Goal: Obtain resource: Obtain resource

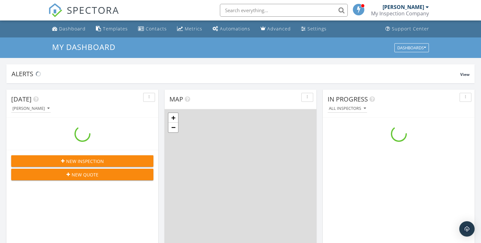
scroll to position [592, 491]
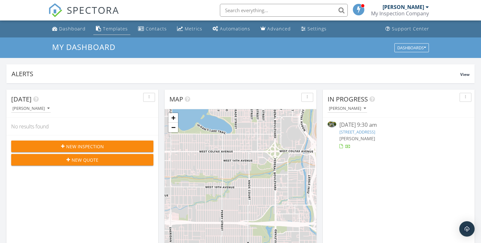
click at [105, 28] on div "Templates" at bounding box center [115, 29] width 25 height 6
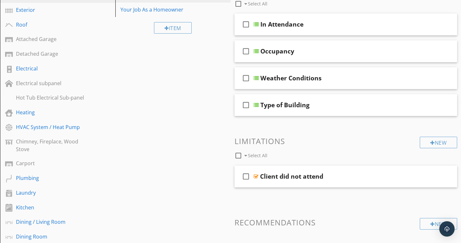
scroll to position [64, 0]
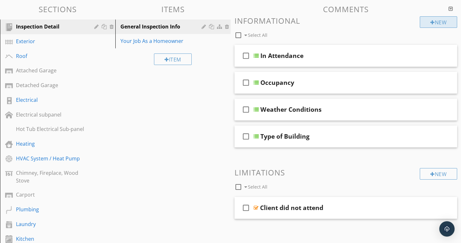
click at [445, 18] on div "New" at bounding box center [438, 22] width 37 height 12
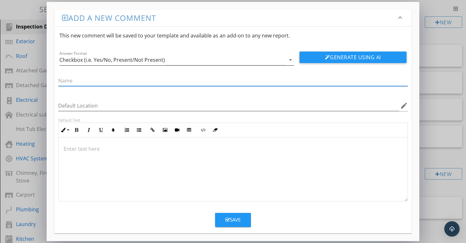
click at [288, 59] on icon "arrow_drop_down" at bounding box center [291, 60] width 8 height 8
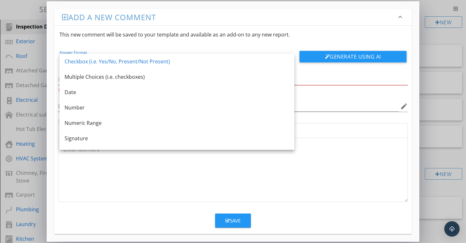
click at [288, 59] on link "Checkbox (i.e. Yes/No, Present/Not Present)" at bounding box center [176, 61] width 235 height 15
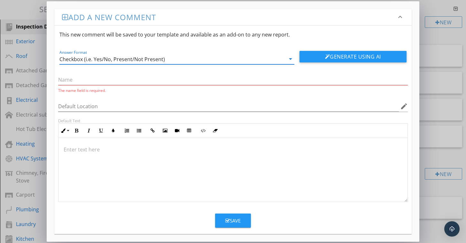
drag, startPoint x: 368, startPoint y: 6, endPoint x: 371, endPoint y: 18, distance: 12.5
click at [371, 18] on div "Add a new comment keyboard_arrow_down This new comment will be saved to your te…" at bounding box center [233, 121] width 373 height 240
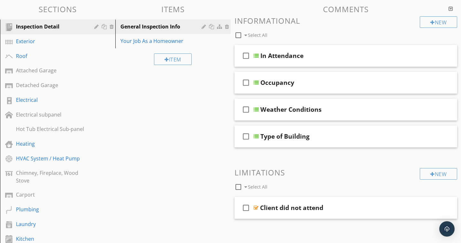
click at [429, 69] on div at bounding box center [230, 121] width 461 height 243
click at [333, 83] on div "Occupancy" at bounding box center [340, 83] width 158 height 8
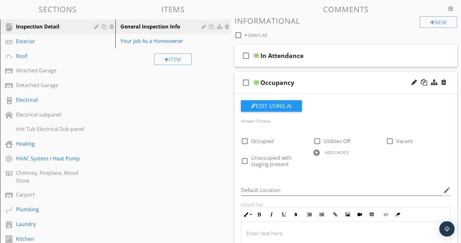
click at [333, 83] on div "Occupancy" at bounding box center [340, 83] width 158 height 8
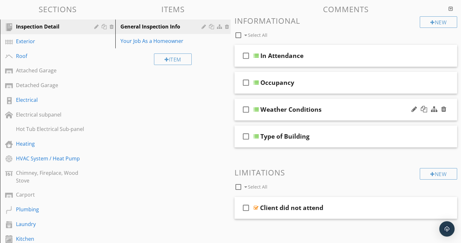
click at [330, 114] on div "check_box_outline_blank Weather Conditions" at bounding box center [346, 109] width 223 height 22
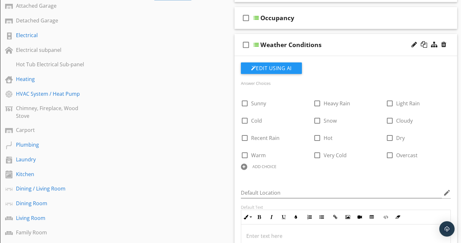
scroll to position [128, 0]
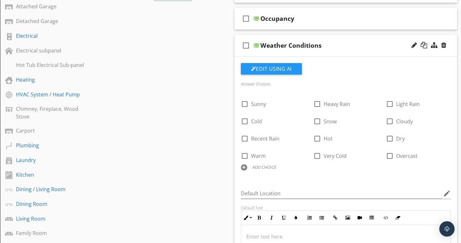
click at [338, 48] on div "Weather Conditions" at bounding box center [340, 46] width 158 height 8
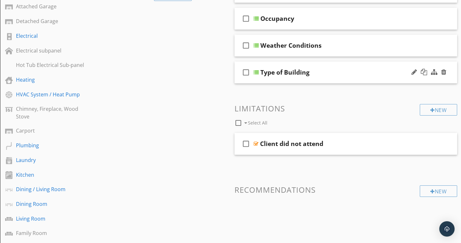
click at [340, 74] on div "Type of Building" at bounding box center [340, 72] width 158 height 8
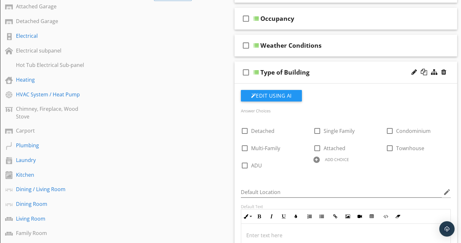
click at [340, 74] on div "Type of Building" at bounding box center [340, 72] width 158 height 8
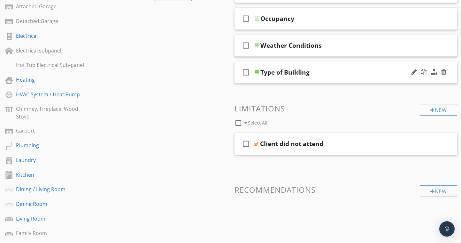
click at [340, 74] on div "Type of Building" at bounding box center [340, 72] width 158 height 8
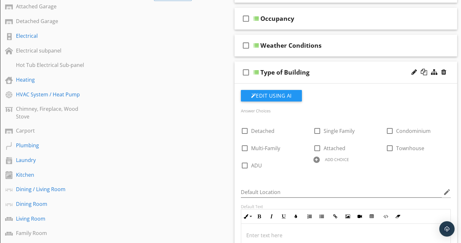
click at [340, 74] on div "Type of Building" at bounding box center [340, 72] width 158 height 8
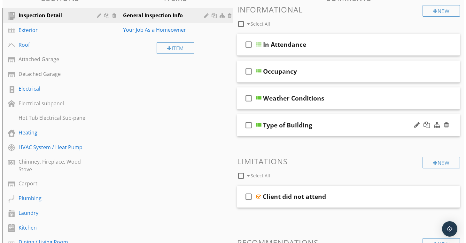
scroll to position [64, 0]
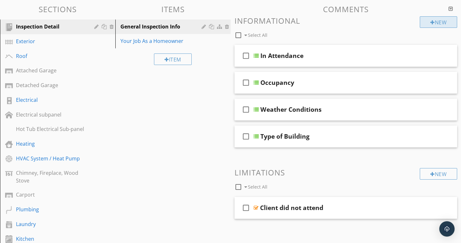
click at [429, 24] on div "New" at bounding box center [438, 22] width 37 height 12
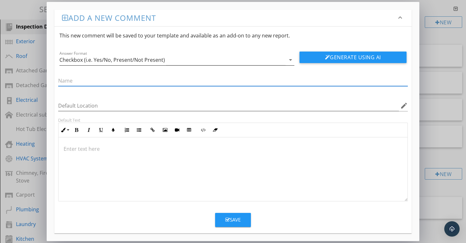
click at [181, 56] on div "Checkbox (i.e. Yes/No, Present/Not Present)" at bounding box center [172, 60] width 226 height 11
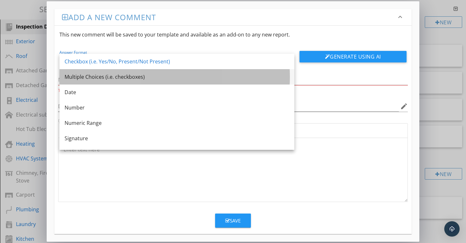
click at [168, 76] on div "Multiple Choices (i.e. checkboxes)" at bounding box center [177, 77] width 225 height 8
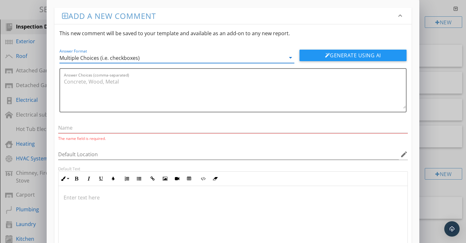
click at [168, 76] on div "Answer Choices (comma-separated)" at bounding box center [235, 90] width 342 height 43
click at [164, 60] on div "Multiple Choices (i.e. checkboxes)" at bounding box center [172, 57] width 226 height 11
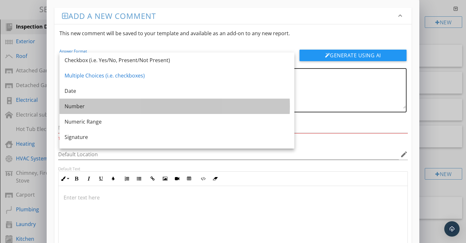
click at [123, 112] on div "Number" at bounding box center [177, 105] width 225 height 15
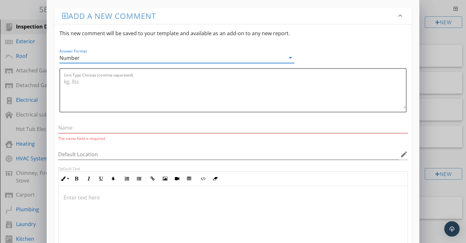
click at [100, 60] on div "Number" at bounding box center [172, 57] width 226 height 11
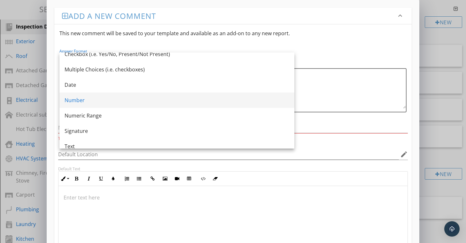
scroll to position [12, 0]
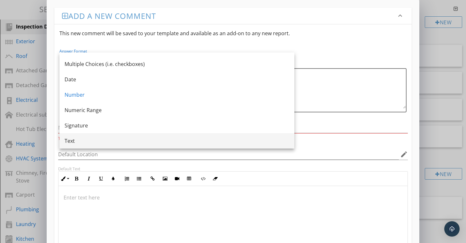
click at [113, 139] on div "Text" at bounding box center [177, 141] width 225 height 8
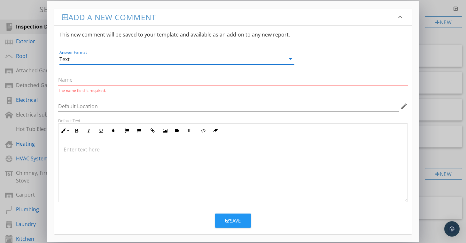
click at [86, 83] on input "text" at bounding box center [233, 80] width 350 height 11
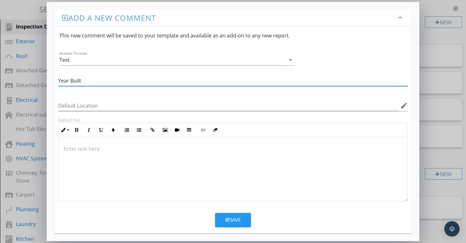
type input "Year Built"
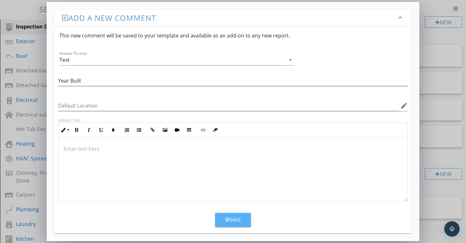
click at [226, 216] on div "Save" at bounding box center [232, 219] width 15 height 7
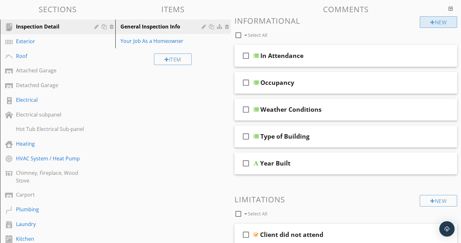
click at [432, 19] on div "New" at bounding box center [438, 22] width 37 height 12
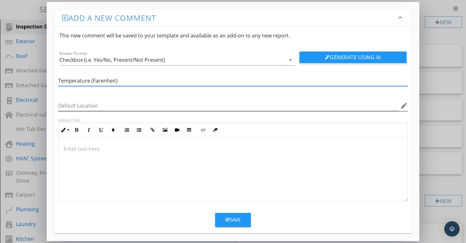
type input "Temperature (Farenheit)"
click at [115, 106] on input "Default Location" at bounding box center [228, 105] width 341 height 11
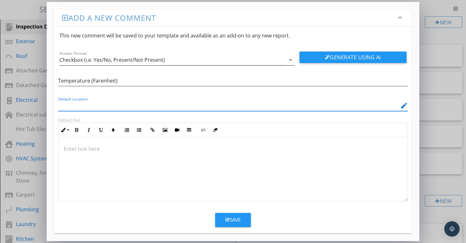
click at [168, 61] on div "Checkbox (i.e. Yes/No, Present/Not Present)" at bounding box center [172, 60] width 226 height 11
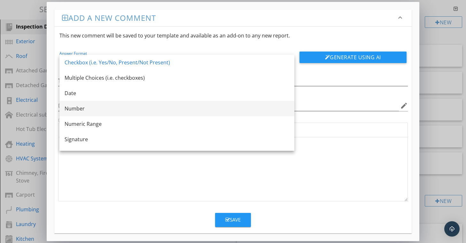
click at [128, 104] on div "Number" at bounding box center [177, 108] width 225 height 15
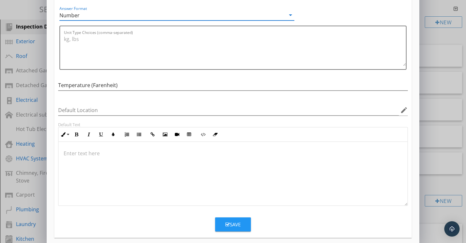
scroll to position [49, 0]
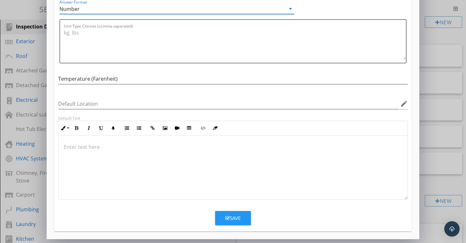
click at [229, 217] on icon "button" at bounding box center [227, 218] width 4 height 5
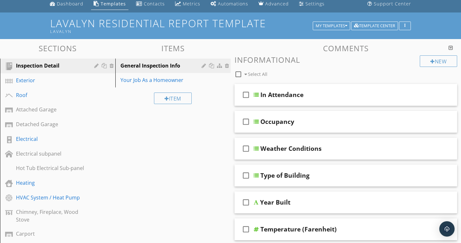
scroll to position [32, 0]
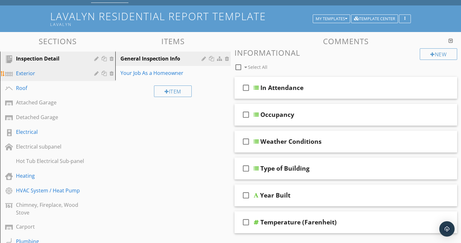
click at [27, 74] on div "Exterior" at bounding box center [50, 73] width 69 height 8
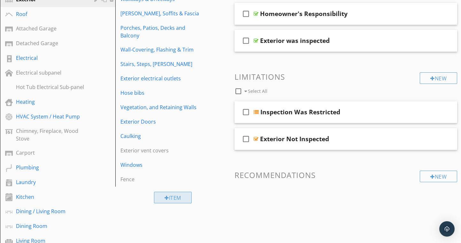
scroll to position [64, 0]
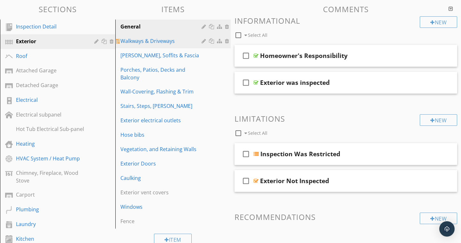
click at [138, 41] on div "Walkways & Driveways" at bounding box center [162, 41] width 83 height 8
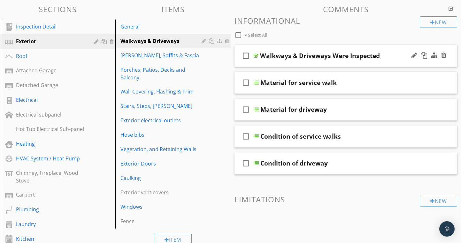
click at [361, 57] on div "Walkways & Driveways Were Inspected" at bounding box center [320, 56] width 120 height 8
click at [302, 79] on div "Material for service walk" at bounding box center [299, 83] width 76 height 8
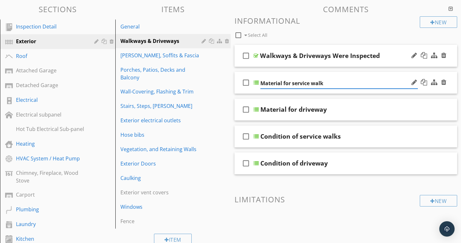
click at [256, 83] on div at bounding box center [256, 82] width 5 height 5
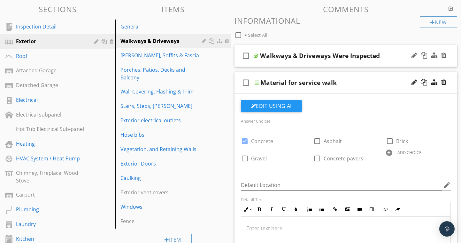
click at [256, 83] on div at bounding box center [256, 82] width 5 height 5
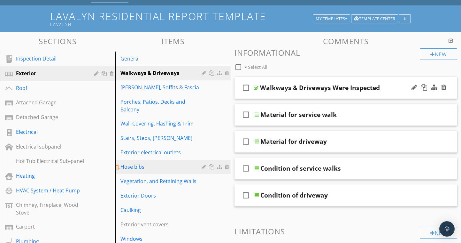
scroll to position [0, 0]
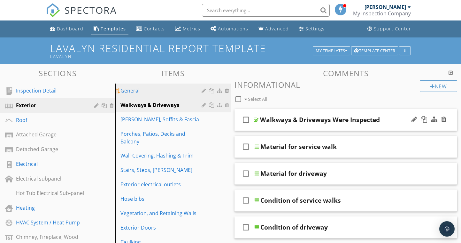
click at [140, 90] on div "General" at bounding box center [162, 91] width 83 height 8
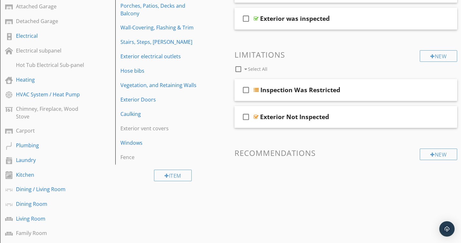
scroll to position [64, 0]
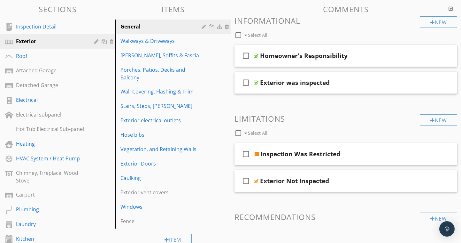
click at [289, 19] on h3 "Informational" at bounding box center [346, 20] width 223 height 9
click at [452, 9] on div at bounding box center [451, 8] width 4 height 5
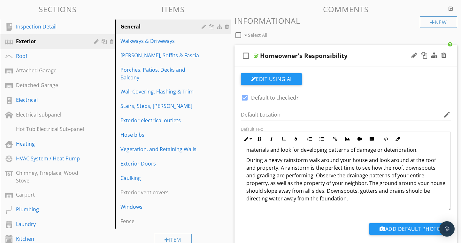
scroll to position [0, 0]
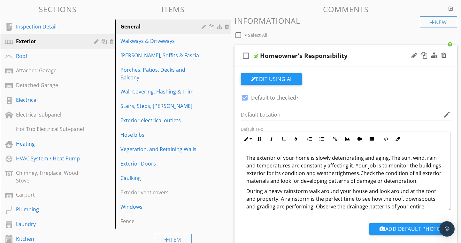
click at [443, 124] on div at bounding box center [346, 124] width 210 height 4
click at [245, 56] on icon "check_box_outline_blank" at bounding box center [246, 55] width 10 height 15
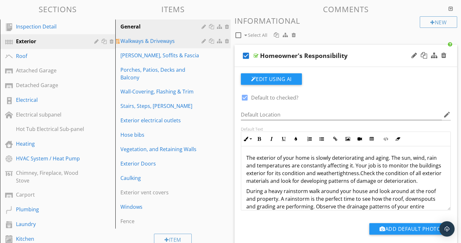
click at [167, 40] on div "Walkways & Driveways" at bounding box center [162, 41] width 83 height 8
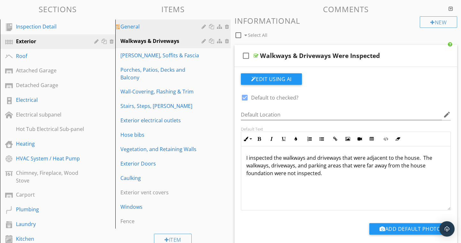
click at [142, 26] on div "General" at bounding box center [162, 27] width 83 height 8
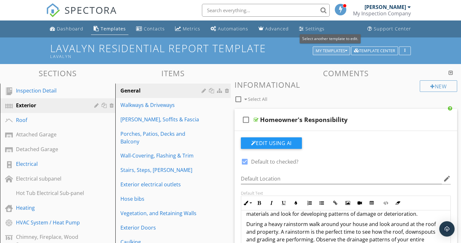
click at [344, 51] on div "My Templates" at bounding box center [332, 51] width 32 height 4
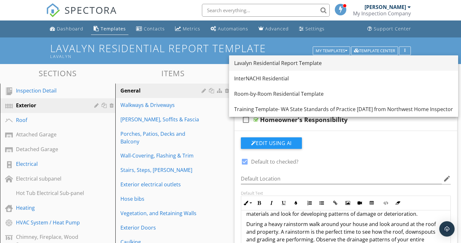
click at [287, 64] on div "Lavalyn Residential Report Template" at bounding box center [343, 63] width 219 height 8
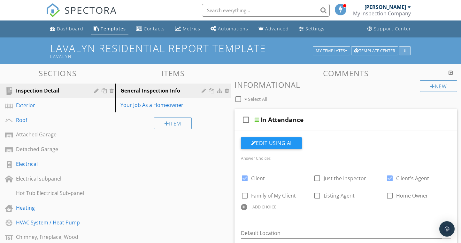
click at [407, 53] on div "button" at bounding box center [405, 51] width 6 height 4
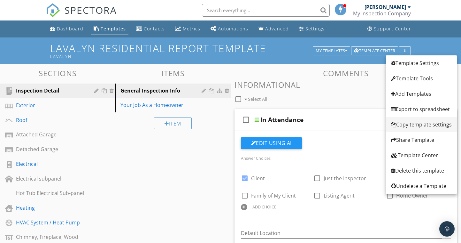
click at [426, 125] on div "Copy template settings" at bounding box center [421, 125] width 61 height 8
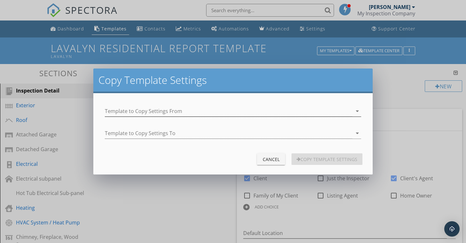
click at [170, 109] on div at bounding box center [229, 111] width 248 height 11
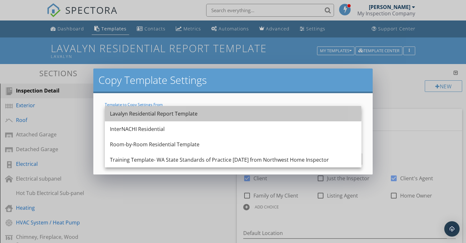
click at [170, 109] on div "Lavalyn Residential Report Template" at bounding box center [233, 113] width 247 height 15
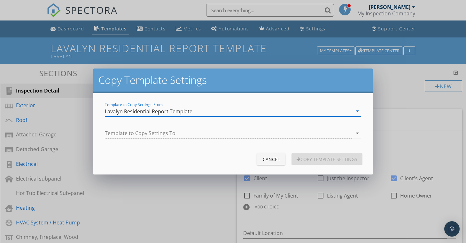
click at [170, 109] on div "Lavalyn Residential Report Template" at bounding box center [149, 111] width 88 height 6
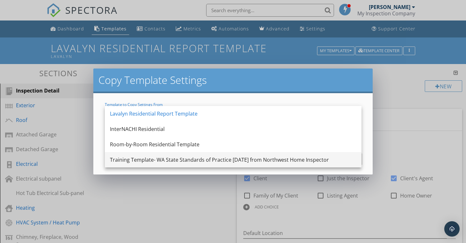
click at [171, 159] on div "Training Template- WA State Standards of Practice 5/26/24 from Northwest Home I…" at bounding box center [233, 160] width 247 height 8
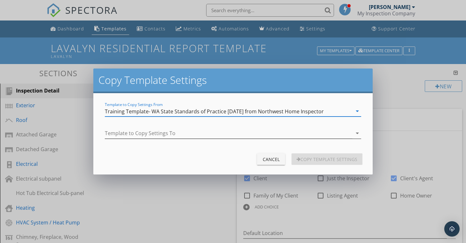
click at [169, 135] on div at bounding box center [229, 133] width 248 height 11
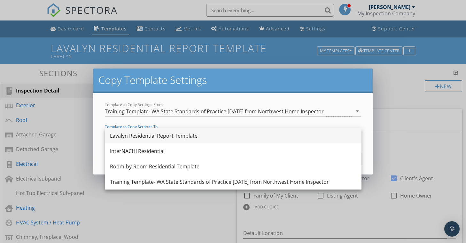
click at [174, 137] on div "Lavalyn Residential Report Template" at bounding box center [233, 136] width 247 height 8
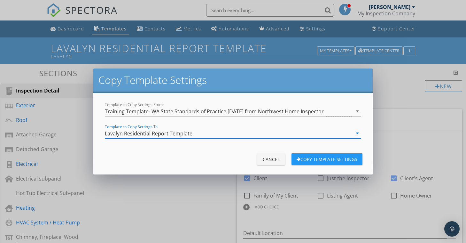
click at [307, 158] on div "Copy Template Settings" at bounding box center [327, 159] width 61 height 7
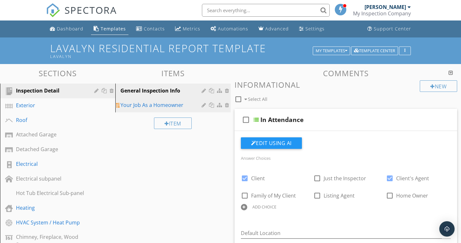
click at [153, 106] on div "Your Job As a Homeowner" at bounding box center [162, 105] width 83 height 8
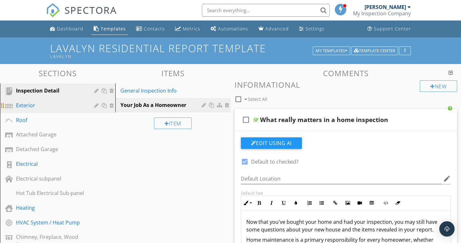
click at [33, 104] on div "Exterior" at bounding box center [50, 105] width 69 height 8
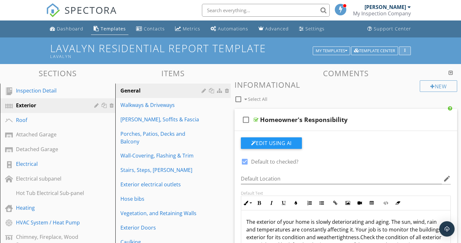
click at [409, 52] on button "button" at bounding box center [405, 50] width 12 height 9
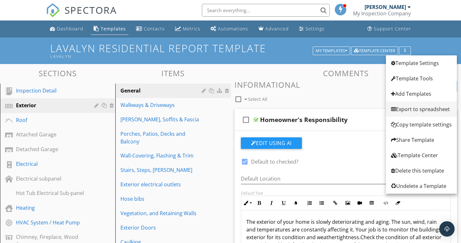
click at [399, 113] on link "Export to spreadsheet" at bounding box center [421, 108] width 71 height 15
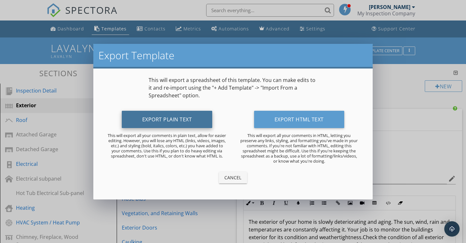
click at [187, 120] on button "Export Plain Text" at bounding box center [167, 119] width 91 height 17
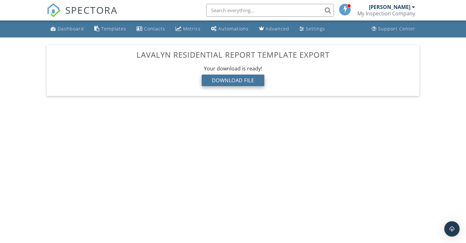
click at [231, 81] on div "Download File" at bounding box center [233, 81] width 63 height 12
click at [238, 79] on div "Download File" at bounding box center [233, 81] width 63 height 12
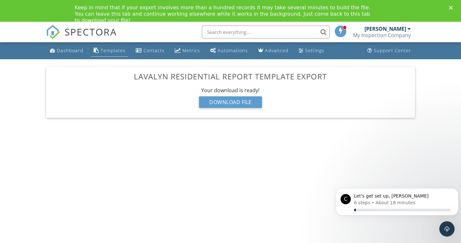
click at [113, 53] on div "Templates" at bounding box center [113, 50] width 25 height 6
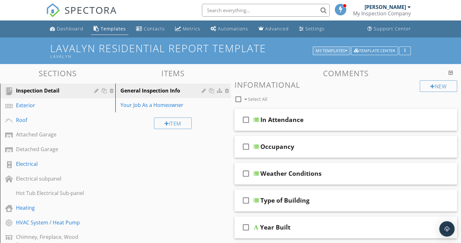
click at [327, 51] on div "My Templates" at bounding box center [332, 51] width 32 height 4
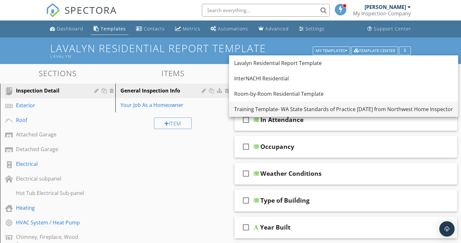
click at [261, 105] on link "Training Template- WA State Standards of Practice [DATE] from Northwest Home In…" at bounding box center [343, 108] width 229 height 15
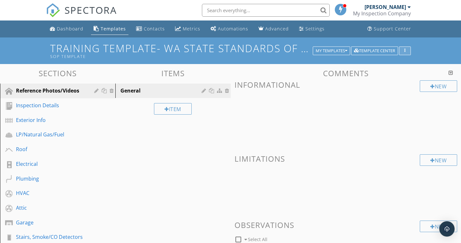
click at [405, 48] on button "button" at bounding box center [405, 50] width 12 height 9
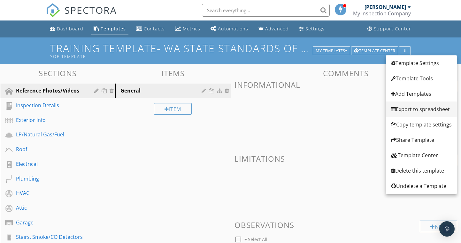
click at [405, 107] on div "Export to spreadsheet" at bounding box center [421, 109] width 61 height 8
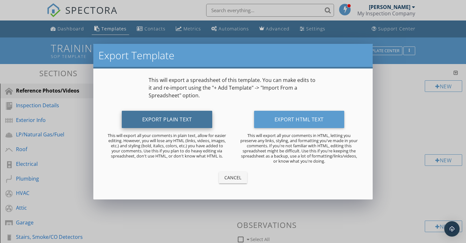
click at [184, 114] on button "Export Plain Text" at bounding box center [167, 119] width 91 height 17
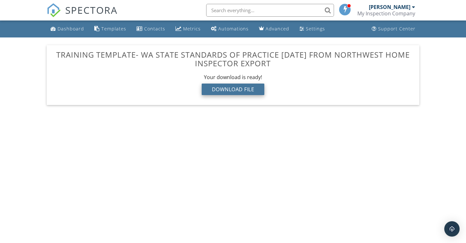
click at [220, 89] on div "Download File" at bounding box center [233, 89] width 63 height 12
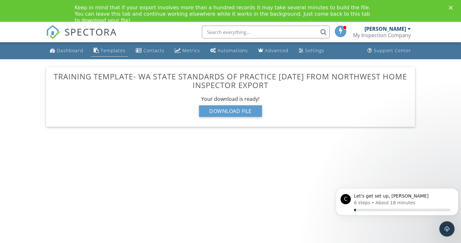
click at [101, 48] on div "Templates" at bounding box center [113, 50] width 25 height 6
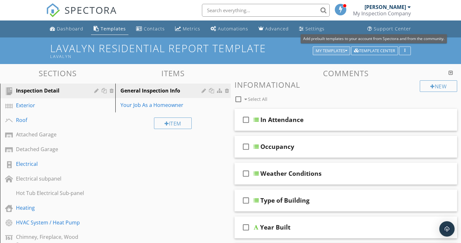
click at [330, 47] on button "My Templates" at bounding box center [331, 50] width 37 height 9
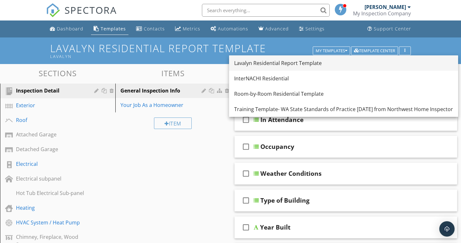
click at [261, 61] on div "Lavalyn Residential Report Template" at bounding box center [343, 63] width 219 height 8
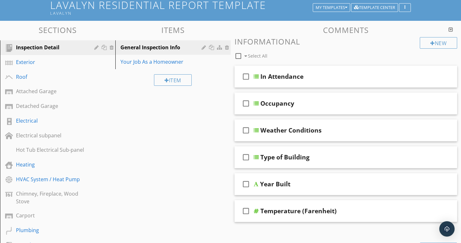
scroll to position [32, 0]
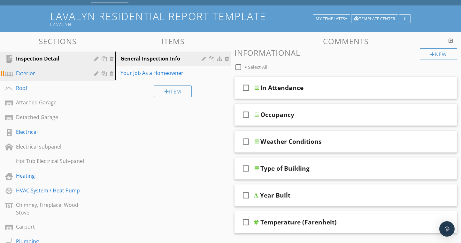
click at [50, 77] on div "Exterior" at bounding box center [62, 73] width 93 height 8
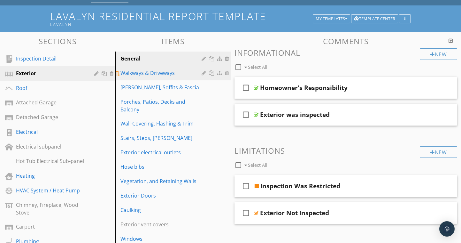
click at [174, 77] on div "Walkways & Driveways" at bounding box center [162, 73] width 83 height 8
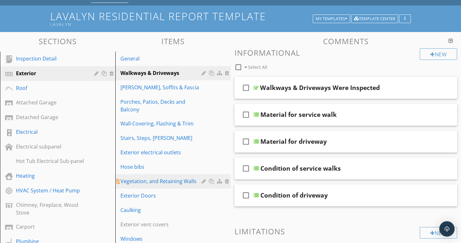
click at [168, 177] on link "Vegetation, and Retaining Walls" at bounding box center [174, 181] width 114 height 14
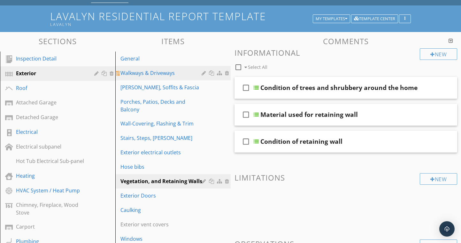
click at [130, 68] on link "Walkways & Driveways" at bounding box center [174, 73] width 114 height 14
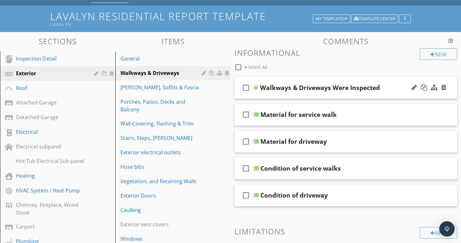
click at [367, 84] on div "Walkways & Driveways Were Inspected" at bounding box center [320, 88] width 120 height 8
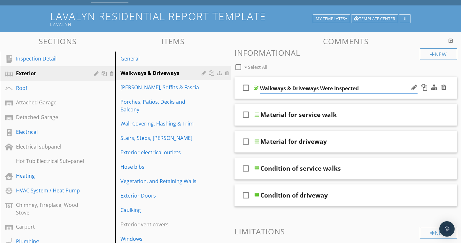
click at [253, 88] on div "check_box_outline_blank" at bounding box center [247, 87] width 13 height 15
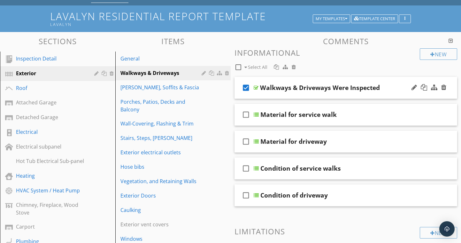
click at [255, 88] on div at bounding box center [256, 87] width 5 height 5
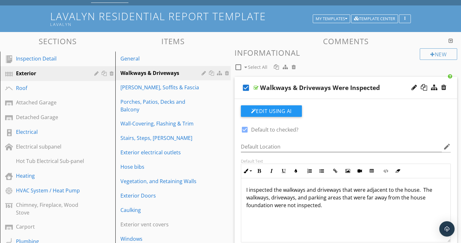
click at [260, 90] on div "Walkways & Driveways Were Inspected" at bounding box center [320, 88] width 120 height 8
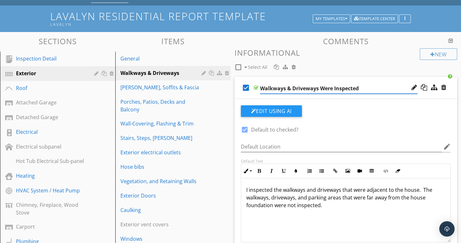
click at [247, 88] on icon "check_box" at bounding box center [246, 87] width 10 height 15
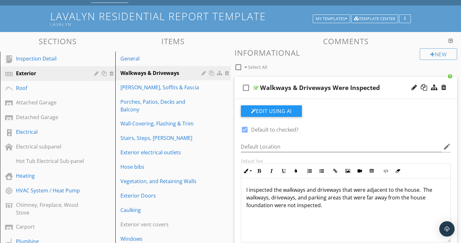
click at [389, 91] on div "Walkways & Driveways Were Inspected" at bounding box center [339, 88] width 158 height 8
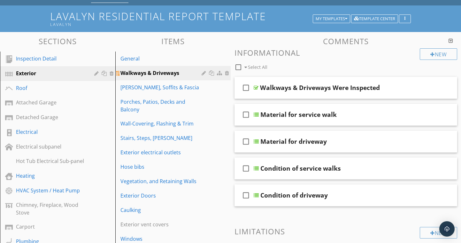
click at [165, 74] on div "Walkways & Driveways" at bounding box center [162, 73] width 83 height 8
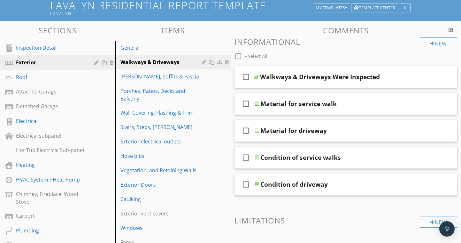
scroll to position [31, 0]
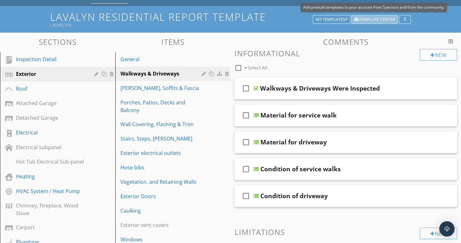
click at [373, 19] on div "Template Center" at bounding box center [374, 19] width 41 height 4
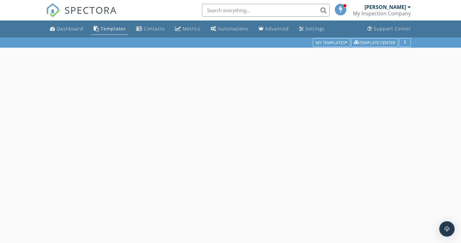
scroll to position [37, 0]
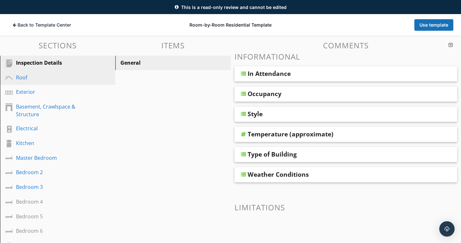
click at [34, 80] on div "Roof" at bounding box center [50, 78] width 69 height 8
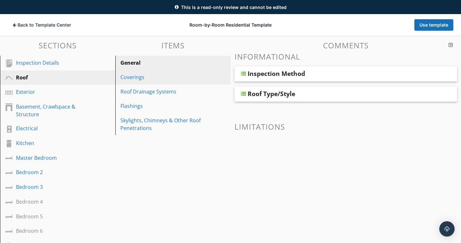
click at [132, 77] on div "Coverings" at bounding box center [162, 77] width 83 height 8
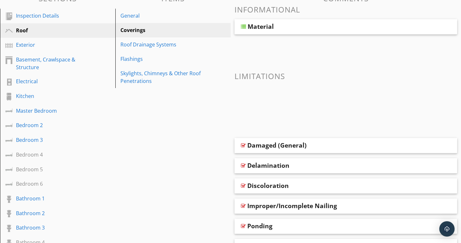
scroll to position [101, 0]
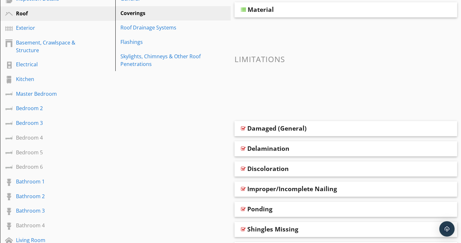
click at [332, 132] on div "Damaged (General)" at bounding box center [327, 128] width 158 height 8
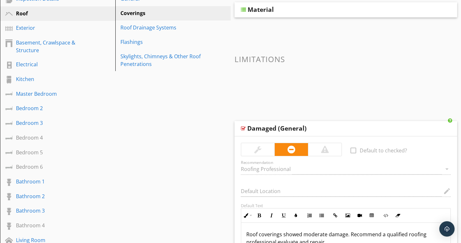
click at [332, 132] on div "Damaged (General)" at bounding box center [327, 128] width 158 height 8
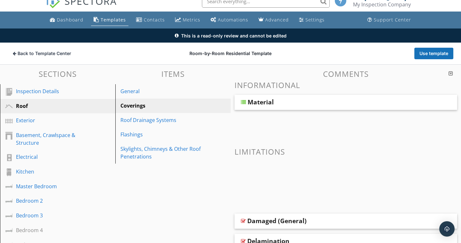
scroll to position [0, 0]
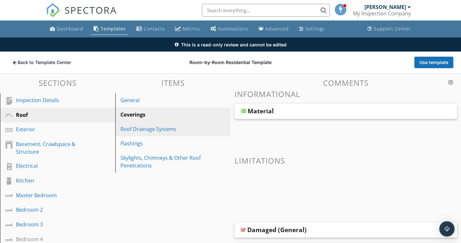
click at [182, 132] on div "Roof Drainage Systems" at bounding box center [162, 129] width 83 height 8
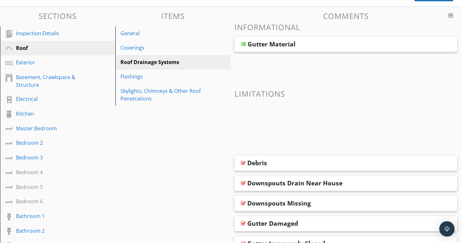
scroll to position [64, 0]
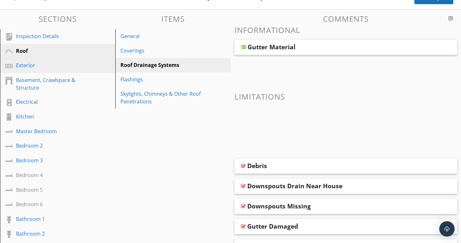
click at [17, 64] on div "Exterior" at bounding box center [50, 65] width 69 height 8
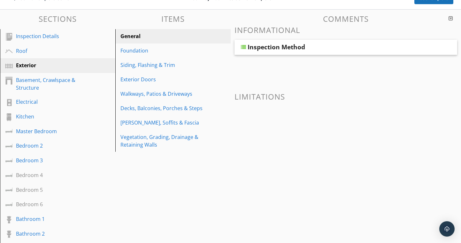
click at [286, 49] on div "Inspection Method" at bounding box center [277, 47] width 58 height 8
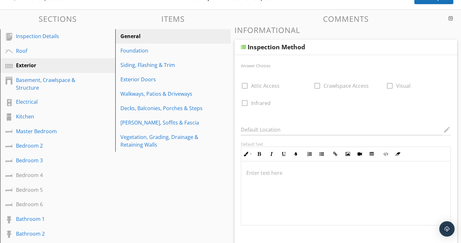
click at [286, 49] on div "Inspection Method" at bounding box center [277, 47] width 58 height 8
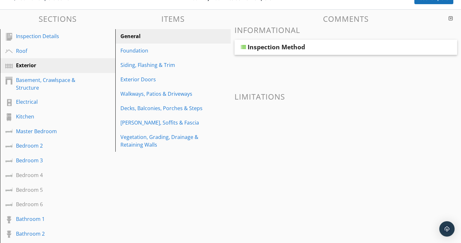
click at [177, 34] on div "General" at bounding box center [162, 36] width 83 height 8
click at [149, 45] on link "Foundation" at bounding box center [174, 50] width 114 height 14
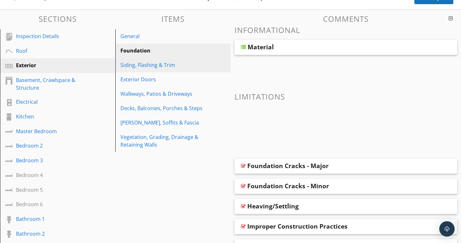
click at [216, 72] on link "Siding, Flashing & Trim" at bounding box center [174, 65] width 114 height 14
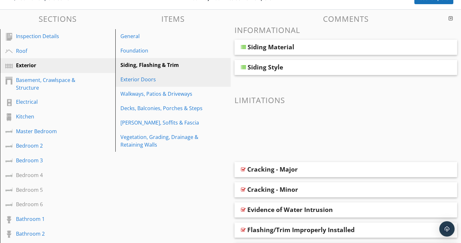
click at [208, 85] on link "Exterior Doors" at bounding box center [174, 79] width 114 height 14
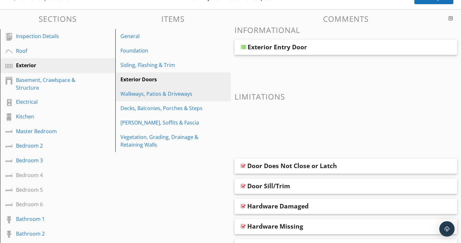
click at [210, 95] on div "Walkways, Patios & Driveways" at bounding box center [174, 94] width 107 height 8
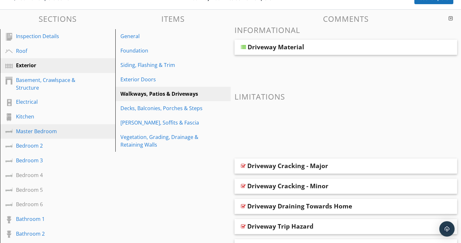
click at [89, 137] on link "Master Bedroom" at bounding box center [59, 131] width 114 height 15
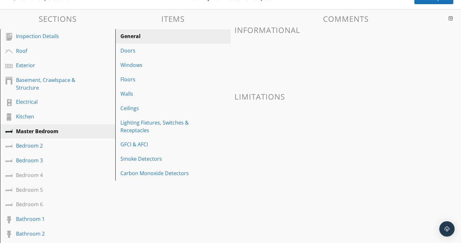
click at [8, 130] on div at bounding box center [9, 132] width 8 height 8
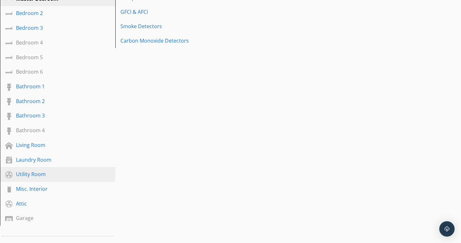
scroll to position [221, 0]
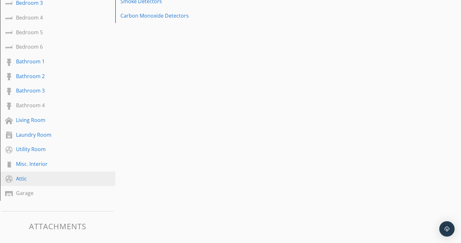
click at [43, 179] on div "Attic" at bounding box center [50, 179] width 69 height 8
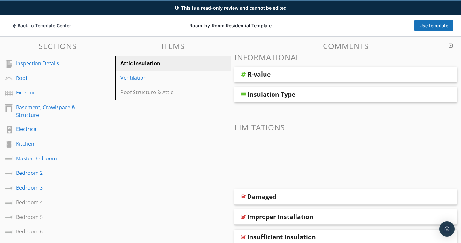
scroll to position [29, 0]
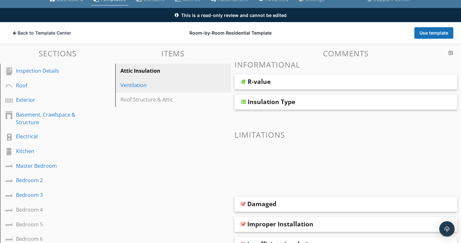
click at [153, 87] on div "Ventilation" at bounding box center [162, 85] width 83 height 8
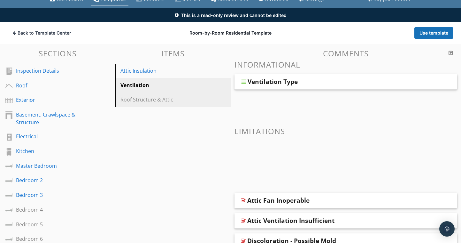
click at [156, 96] on div "Roof Structure & Attic" at bounding box center [162, 100] width 83 height 8
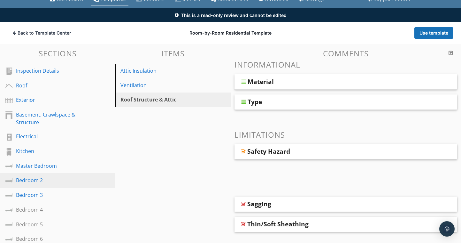
click at [40, 181] on div "Bedroom 2" at bounding box center [50, 180] width 69 height 8
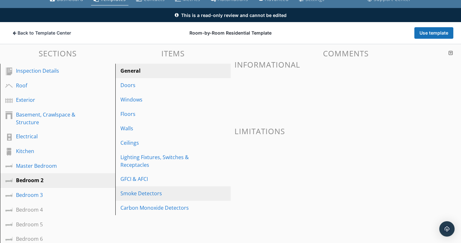
click at [211, 199] on link "Smoke Detectors" at bounding box center [174, 193] width 114 height 14
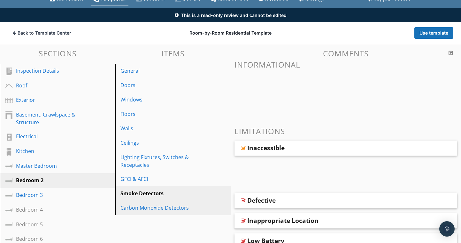
click at [190, 208] on div "Carbon Monoxide Detectors" at bounding box center [162, 208] width 83 height 8
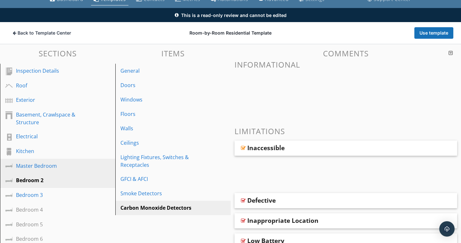
click at [54, 163] on div "Master Bedroom" at bounding box center [50, 166] width 69 height 8
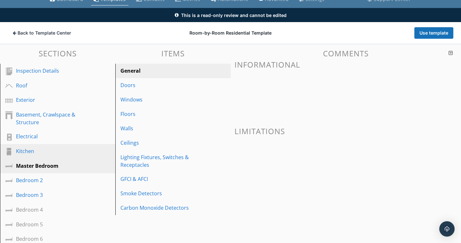
click at [42, 152] on div "Kitchen" at bounding box center [50, 151] width 69 height 8
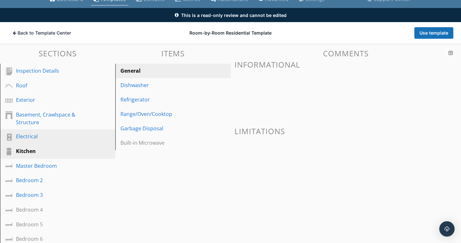
click at [37, 137] on div "Electrical" at bounding box center [50, 136] width 69 height 8
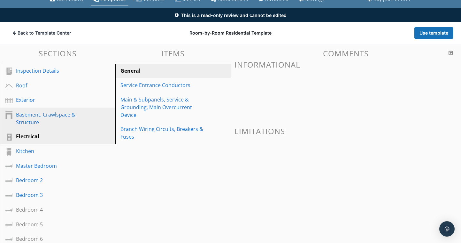
click at [39, 118] on div "Basement, Crawlspace & Structure" at bounding box center [50, 118] width 69 height 15
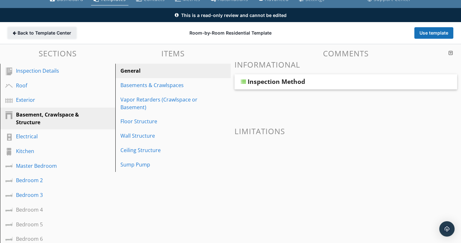
click at [25, 34] on span "Back to Template Center" at bounding box center [45, 33] width 54 height 6
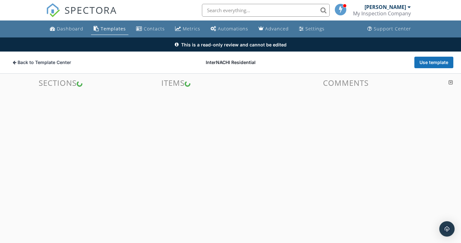
scroll to position [37, 0]
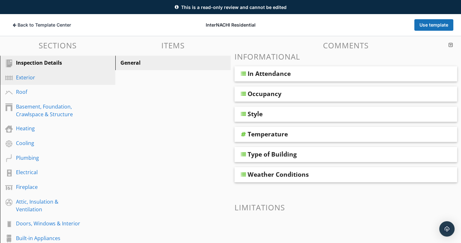
click at [55, 84] on link "Exterior" at bounding box center [59, 77] width 114 height 15
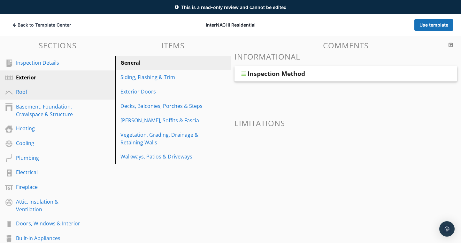
click at [62, 90] on div "Roof" at bounding box center [50, 92] width 69 height 8
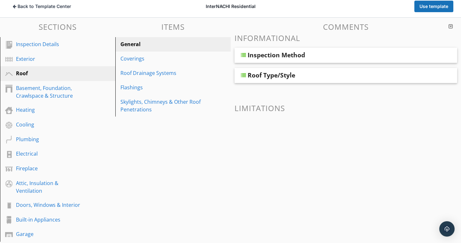
scroll to position [26, 0]
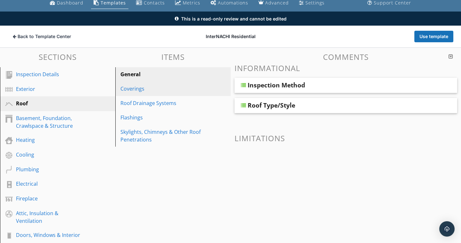
click at [189, 91] on div "Coverings" at bounding box center [162, 89] width 83 height 8
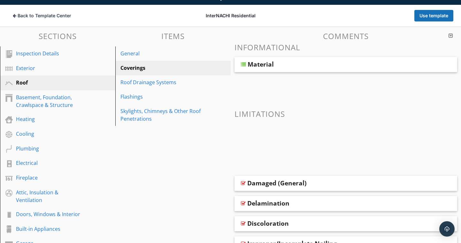
scroll to position [58, 0]
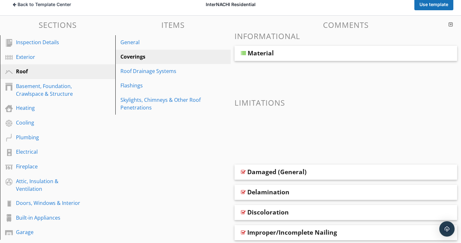
click at [331, 169] on div "Damaged (General)" at bounding box center [327, 172] width 158 height 8
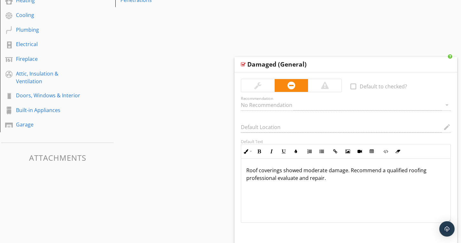
scroll to position [154, 0]
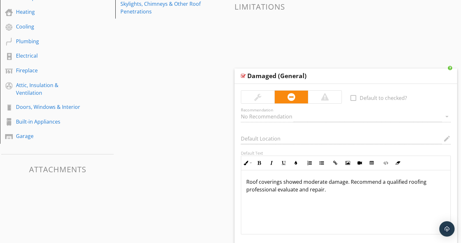
click at [338, 77] on div "Damaged (General)" at bounding box center [327, 76] width 158 height 8
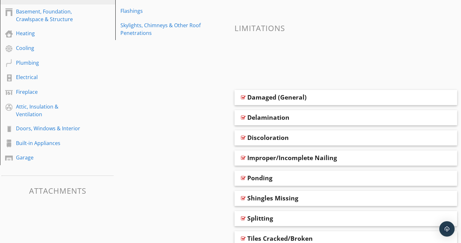
scroll to position [122, 0]
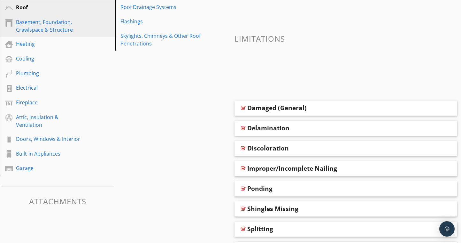
click at [55, 26] on div "Basement, Foundation, Crawlspace & Structure" at bounding box center [50, 25] width 69 height 15
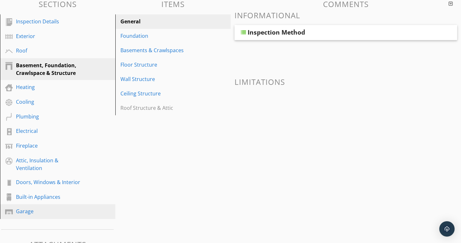
scroll to position [90, 0]
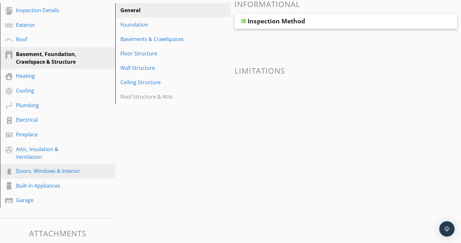
click at [75, 167] on div "Doors, Windows & Interior" at bounding box center [50, 171] width 69 height 8
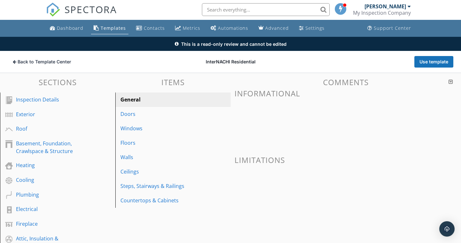
scroll to position [0, 0]
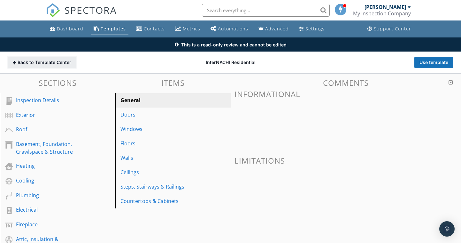
click at [49, 63] on span "Back to Template Center" at bounding box center [45, 62] width 54 height 6
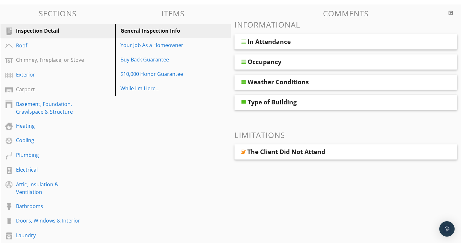
scroll to position [101, 0]
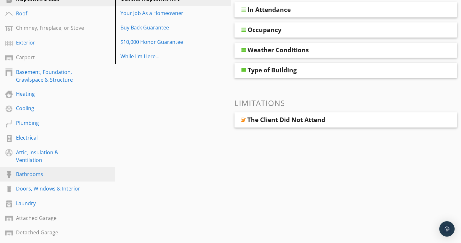
click at [96, 170] on div "Bathrooms" at bounding box center [62, 174] width 93 height 8
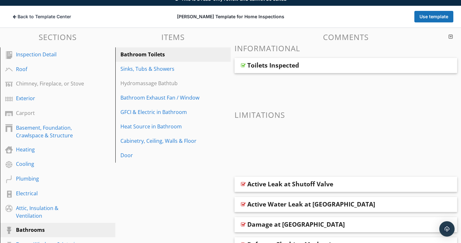
scroll to position [43, 0]
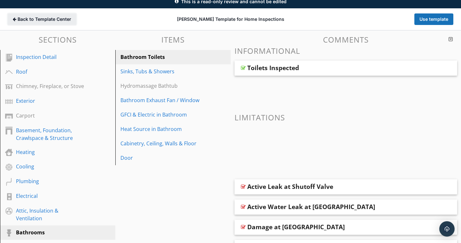
click at [36, 17] on span "Back to Template Center" at bounding box center [45, 19] width 54 height 6
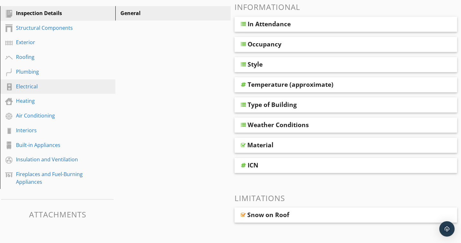
scroll to position [78, 0]
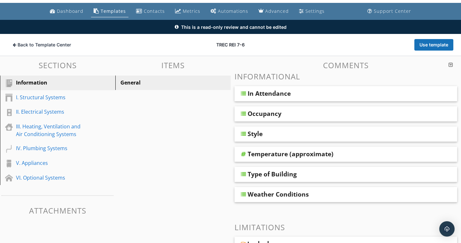
scroll to position [6, 0]
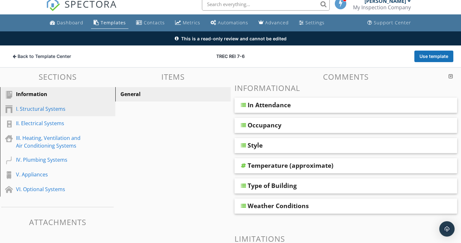
click at [72, 112] on div "I. Structural Systems" at bounding box center [50, 109] width 69 height 8
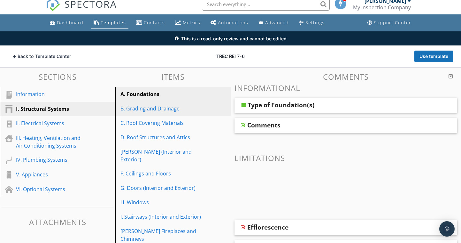
click at [149, 109] on div "B. Grading and Drainage" at bounding box center [162, 109] width 83 height 8
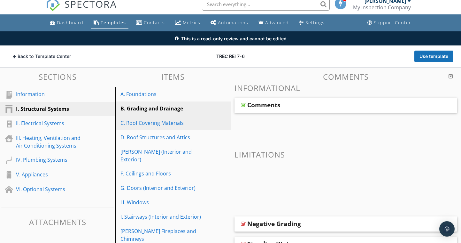
click at [150, 124] on div "C. Roof Covering Materials" at bounding box center [162, 123] width 83 height 8
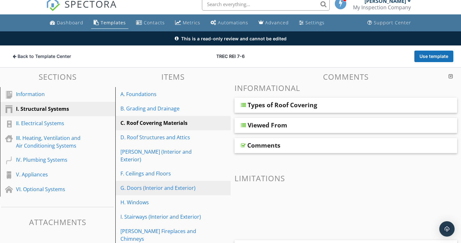
click at [150, 181] on link "G. Doors (Interior and Exterior)" at bounding box center [174, 188] width 114 height 14
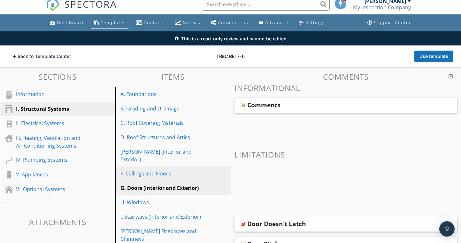
click at [150, 169] on div "F. Ceilings and Floors" at bounding box center [162, 173] width 83 height 8
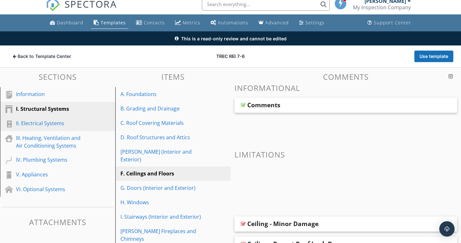
click at [67, 126] on div "II. Electrical Systems" at bounding box center [50, 123] width 69 height 8
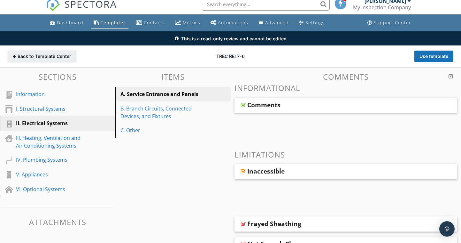
click at [54, 56] on span "Back to Template Center" at bounding box center [45, 56] width 54 height 6
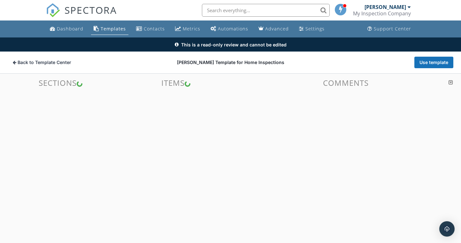
scroll to position [37, 0]
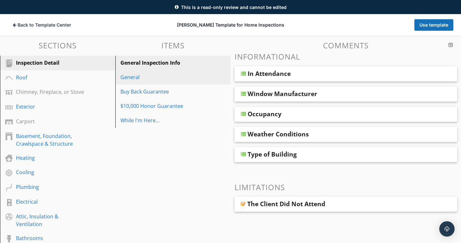
click at [154, 83] on link "General" at bounding box center [174, 77] width 114 height 14
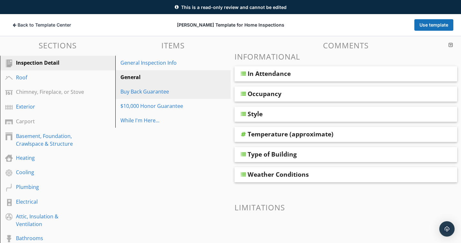
click at [193, 93] on div "Buy Back Guarantee" at bounding box center [162, 92] width 83 height 8
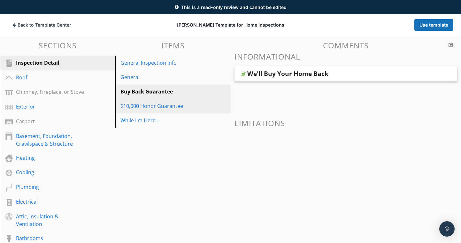
click at [195, 106] on div "$10,000 Honor Guarantee" at bounding box center [162, 106] width 83 height 8
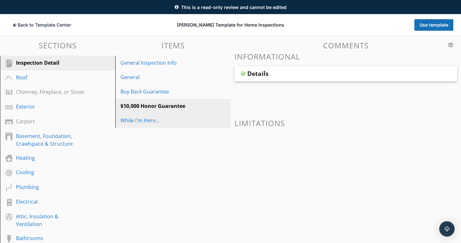
click at [194, 122] on div "While I'm Here..." at bounding box center [162, 120] width 83 height 8
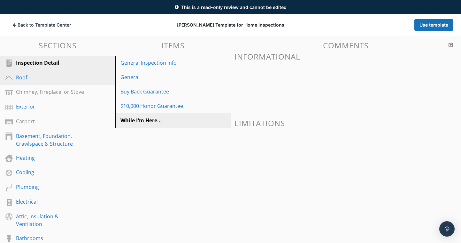
click at [47, 79] on div "Roof" at bounding box center [50, 78] width 69 height 8
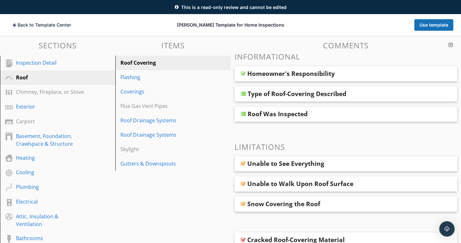
click at [371, 93] on div "Type of Roof-Covering Described" at bounding box center [327, 94] width 158 height 8
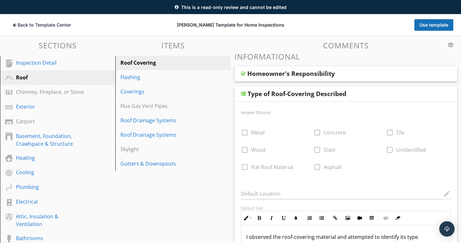
click at [379, 94] on div "Type of Roof-Covering Described" at bounding box center [327, 94] width 158 height 8
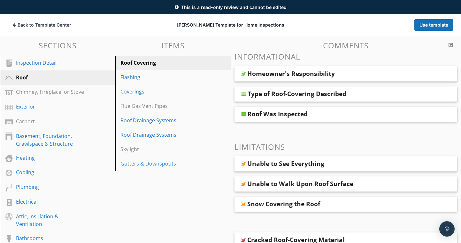
click at [345, 110] on div "Roof Was Inspected" at bounding box center [327, 114] width 158 height 8
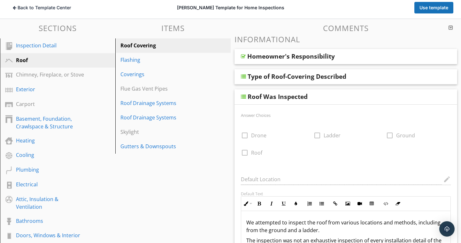
scroll to position [69, 0]
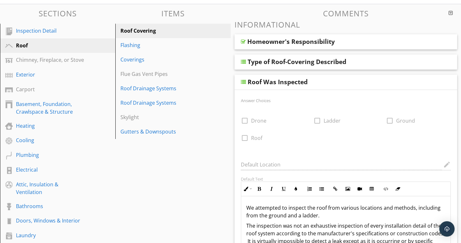
click at [353, 77] on div "Roof Was Inspected" at bounding box center [346, 82] width 223 height 15
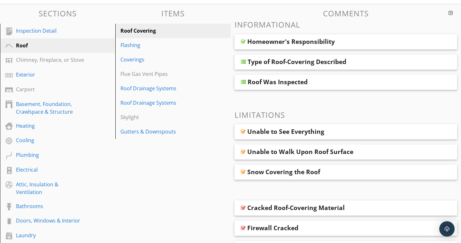
click at [383, 147] on div "Unable to Walk Upon Roof Surface" at bounding box center [346, 151] width 223 height 15
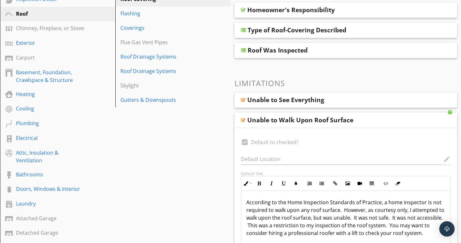
scroll to position [101, 0]
click at [377, 122] on div "Unable to Walk Upon Roof Surface" at bounding box center [327, 120] width 158 height 8
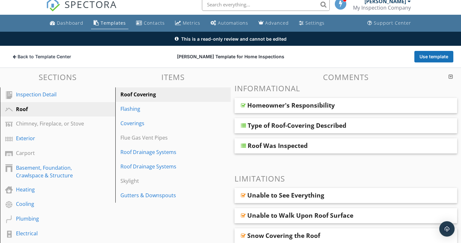
scroll to position [5, 0]
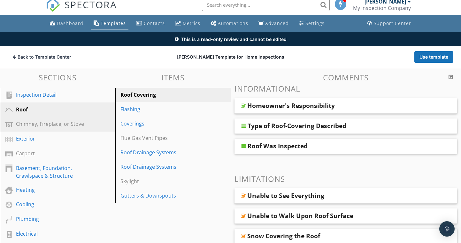
click at [51, 127] on div "Chimney, Fireplace, or Stove" at bounding box center [50, 124] width 69 height 8
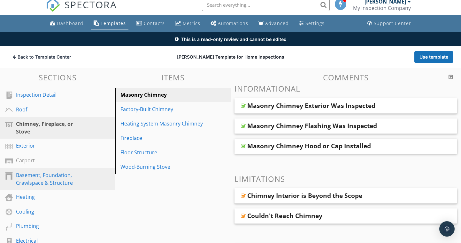
click at [55, 180] on div "Basement, Foundation, Crawlspace & Structure" at bounding box center [50, 178] width 69 height 15
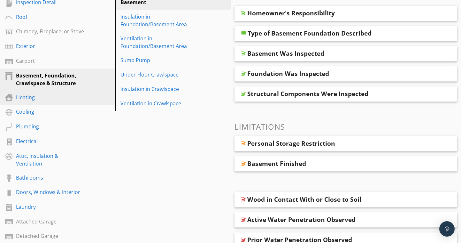
scroll to position [101, 0]
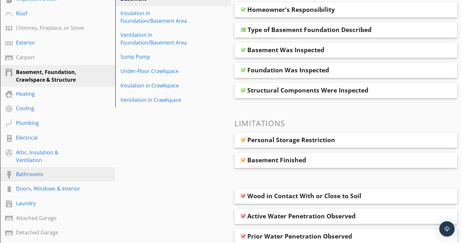
click at [47, 170] on div "Bathrooms" at bounding box center [50, 174] width 69 height 8
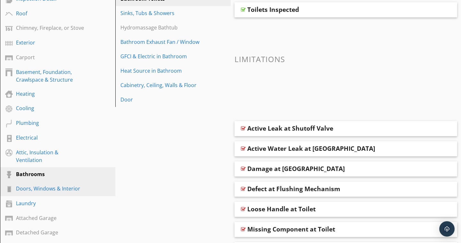
click at [90, 186] on link "Doors, Windows & Interior" at bounding box center [59, 188] width 114 height 15
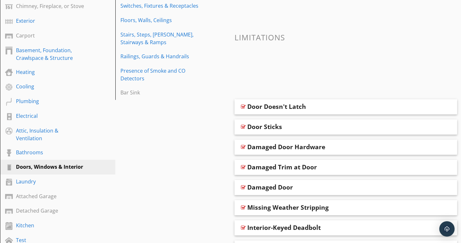
scroll to position [133, 0]
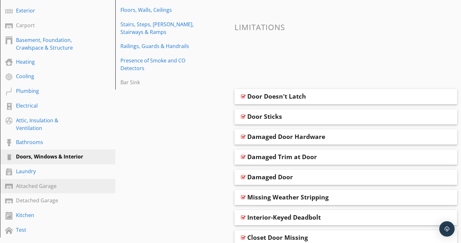
click at [50, 182] on div "Attached Garage" at bounding box center [50, 186] width 69 height 8
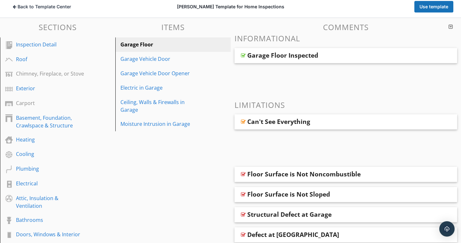
scroll to position [0, 0]
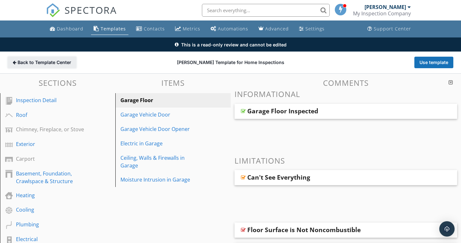
click at [39, 63] on span "Back to Template Center" at bounding box center [45, 62] width 54 height 6
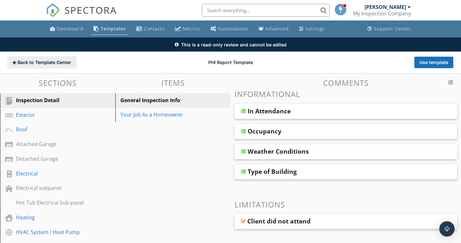
click at [35, 64] on span "Back to Template Center" at bounding box center [45, 62] width 54 height 6
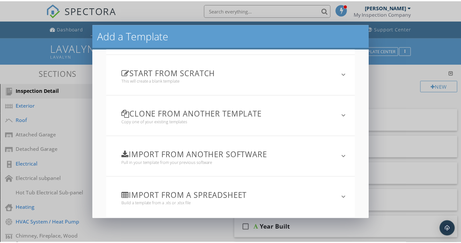
scroll to position [50, 0]
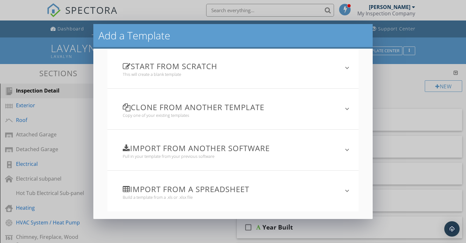
click at [435, 58] on div "Add a Template Browse the Template Center Get prebuilt templates from Spectora …" at bounding box center [233, 121] width 466 height 243
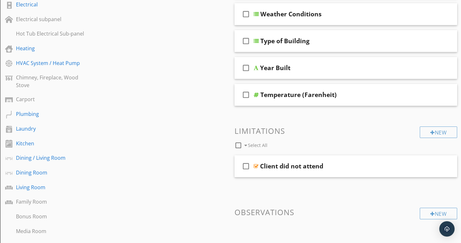
scroll to position [160, 0]
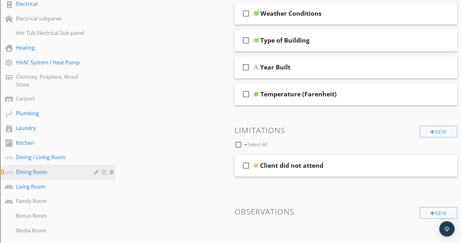
click at [38, 177] on link "Dining Room" at bounding box center [59, 172] width 114 height 15
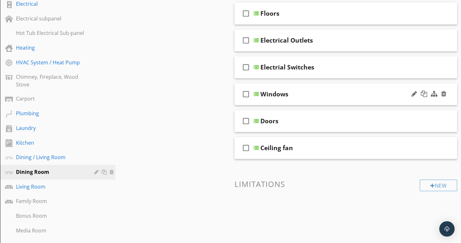
click at [304, 98] on div "check_box_outline_blank Windows" at bounding box center [346, 94] width 223 height 22
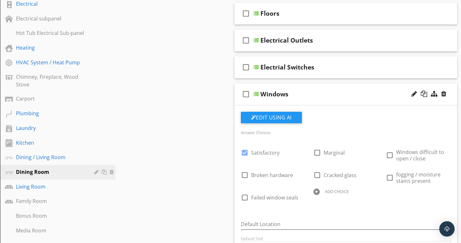
click at [304, 98] on div "check_box_outline_blank Windows" at bounding box center [346, 94] width 223 height 22
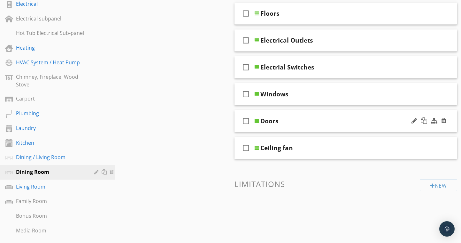
click at [295, 121] on div "Doors" at bounding box center [340, 121] width 158 height 8
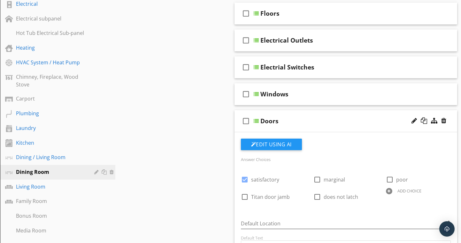
click at [295, 121] on div "Doors" at bounding box center [340, 121] width 158 height 8
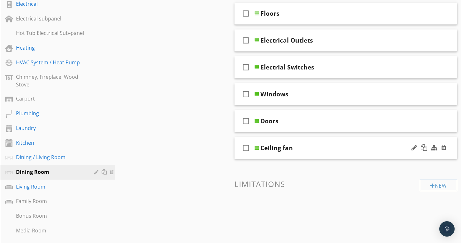
click at [287, 153] on div "check_box_outline_blank Ceiling fan" at bounding box center [346, 148] width 223 height 22
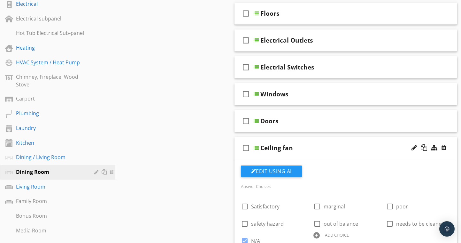
click at [287, 153] on div "check_box_outline_blank Ceiling fan" at bounding box center [346, 148] width 223 height 22
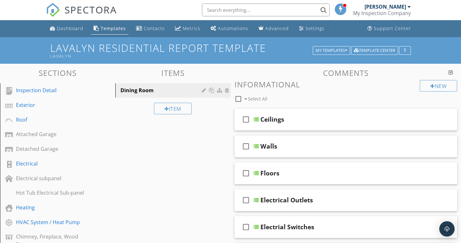
scroll to position [0, 0]
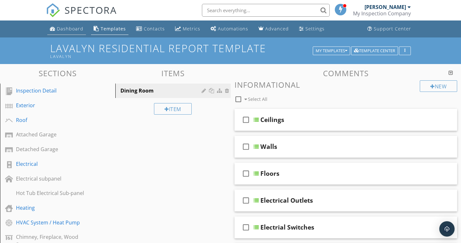
click at [71, 25] on link "Dashboard" at bounding box center [66, 29] width 39 height 12
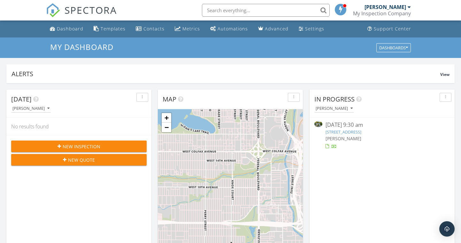
click at [138, 98] on button "button" at bounding box center [143, 97] width 12 height 9
click at [319, 125] on img at bounding box center [319, 124] width 8 height 6
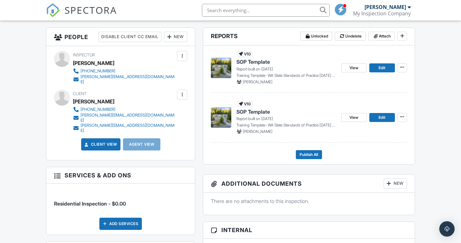
scroll to position [128, 0]
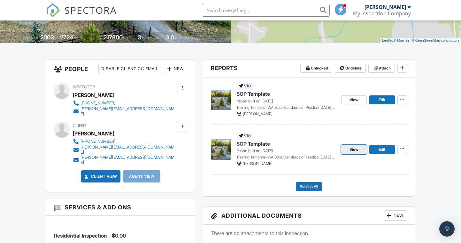
click at [351, 148] on span "View" at bounding box center [354, 149] width 9 height 6
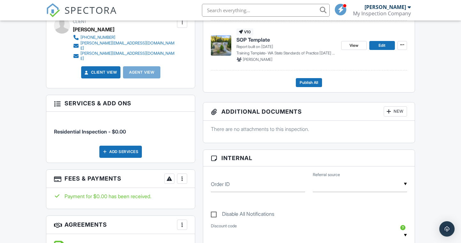
scroll to position [106, 0]
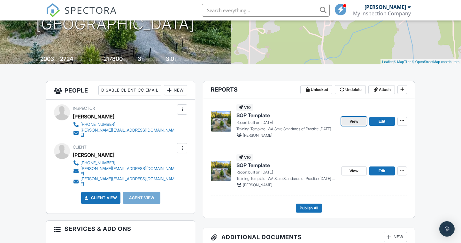
click at [349, 122] on link "View" at bounding box center [355, 121] width 26 height 9
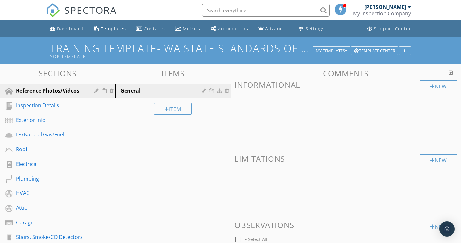
click at [67, 21] on li "Dashboard" at bounding box center [66, 28] width 41 height 17
click at [67, 24] on link "Dashboard" at bounding box center [66, 29] width 39 height 12
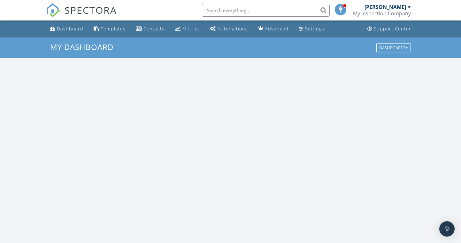
scroll to position [592, 471]
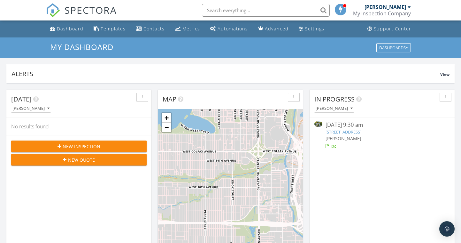
click at [362, 131] on link "[STREET_ADDRESS]" at bounding box center [344, 132] width 36 height 6
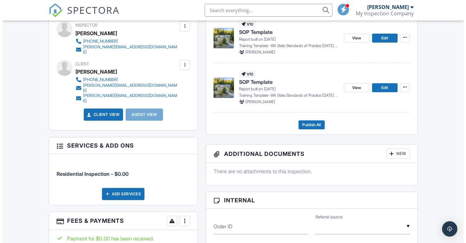
scroll to position [133, 0]
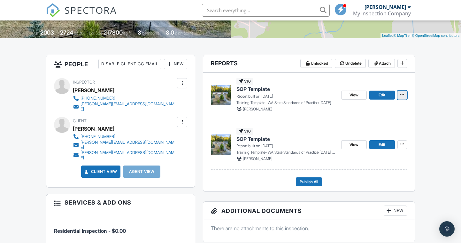
click at [406, 96] on button at bounding box center [403, 95] width 10 height 9
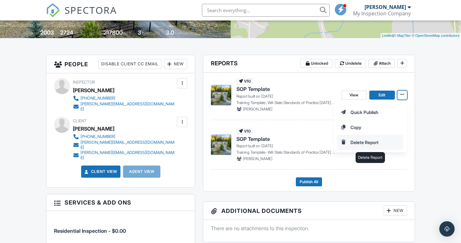
click at [393, 138] on input "Delete Report" at bounding box center [370, 142] width 65 height 14
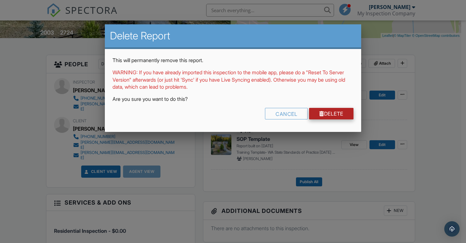
click at [341, 109] on link "Delete" at bounding box center [331, 114] width 44 height 12
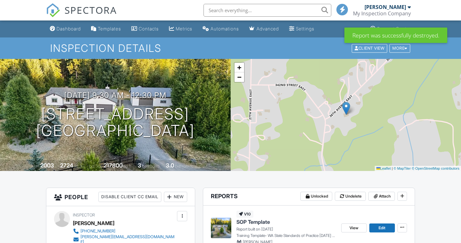
scroll to position [96, 0]
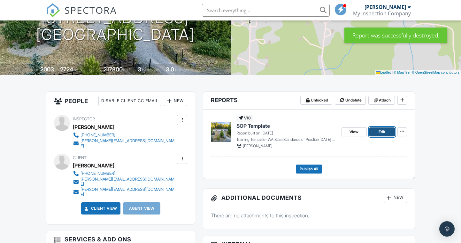
click at [382, 130] on span "Edit" at bounding box center [382, 132] width 7 height 6
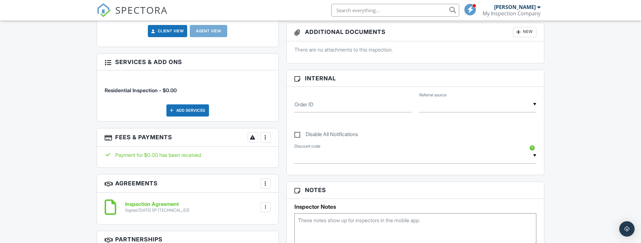
scroll to position [32, 0]
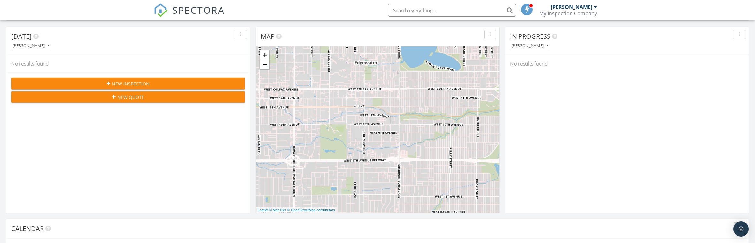
scroll to position [64, 0]
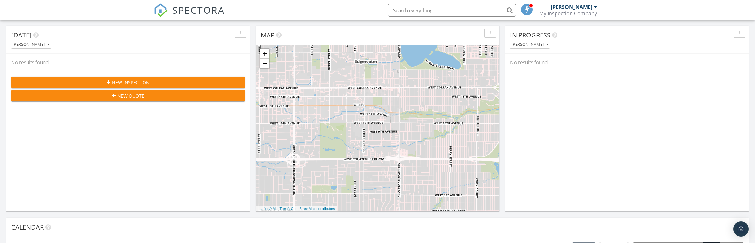
click at [241, 35] on icon "button" at bounding box center [240, 33] width 1 height 4
click at [201, 40] on div "[DATE]" at bounding box center [123, 35] width 224 height 10
click at [51, 43] on button "[PERSON_NAME]" at bounding box center [31, 44] width 40 height 9
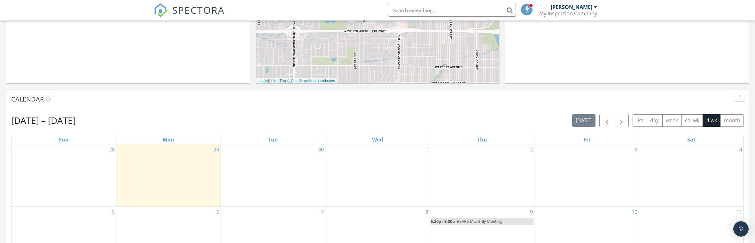
scroll to position [224, 0]
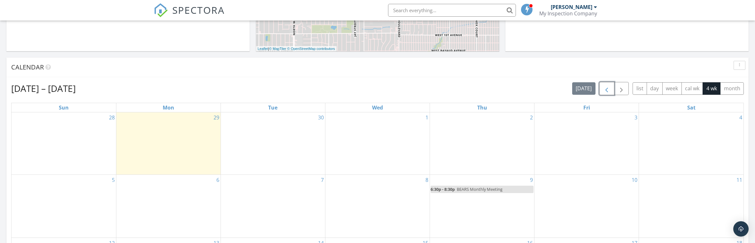
click at [607, 84] on button "button" at bounding box center [607, 88] width 15 height 13
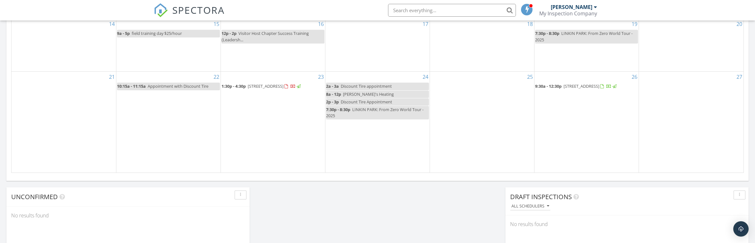
scroll to position [416, 0]
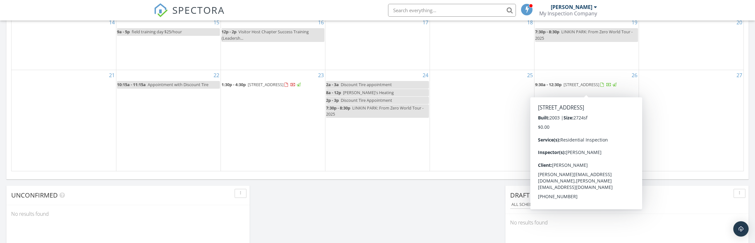
click at [601, 87] on div at bounding box center [603, 85] width 4 height 4
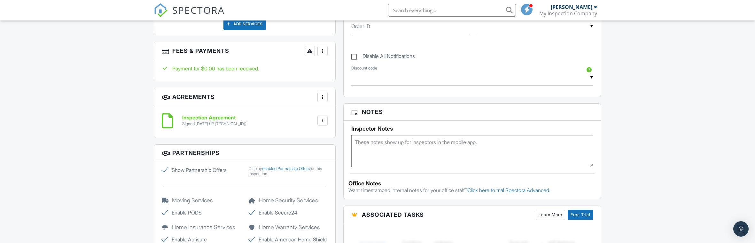
scroll to position [226, 0]
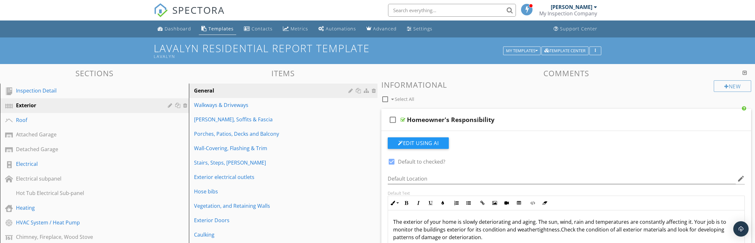
click at [221, 30] on div "Templates" at bounding box center [221, 29] width 25 height 6
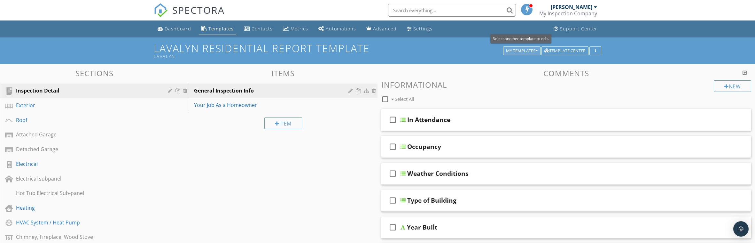
click at [514, 49] on div "My Templates" at bounding box center [522, 51] width 32 height 4
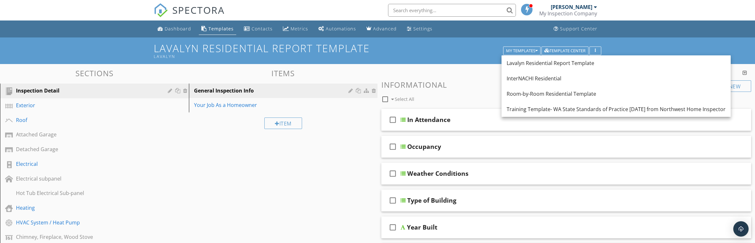
click at [480, 94] on div "check_box_outline_blank Select All" at bounding box center [548, 97] width 333 height 12
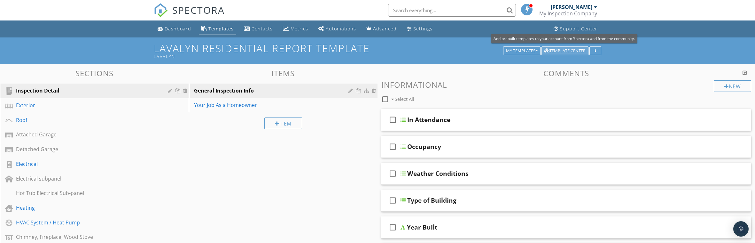
click at [562, 49] on div "Template Center" at bounding box center [565, 51] width 41 height 4
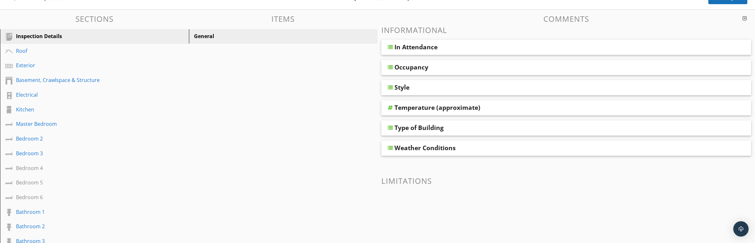
scroll to position [54, 0]
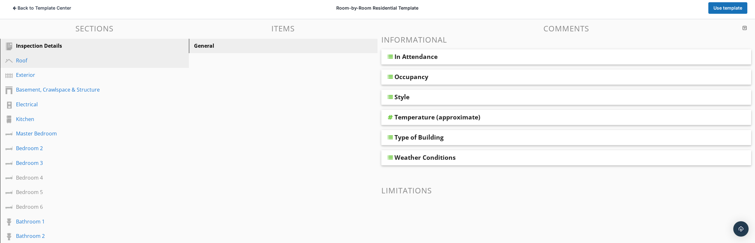
click at [39, 58] on div "Roof" at bounding box center [87, 61] width 143 height 8
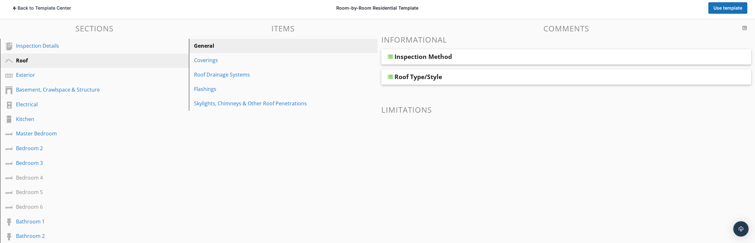
click at [493, 56] on div "Inspection Method" at bounding box center [529, 57] width 268 height 8
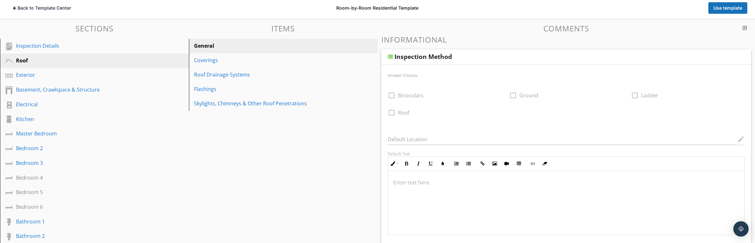
click at [456, 53] on div "Inspection Method" at bounding box center [529, 57] width 268 height 8
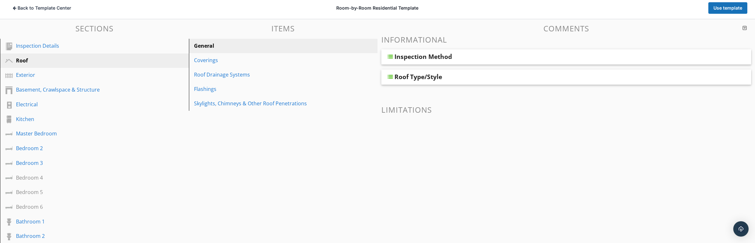
click at [434, 76] on div "Roof Type/Style" at bounding box center [419, 77] width 48 height 8
click at [250, 54] on link "Coverings" at bounding box center [284, 60] width 187 height 14
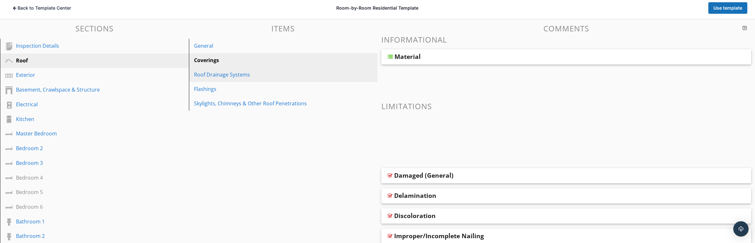
click at [221, 74] on div "Roof Drainage Systems" at bounding box center [272, 75] width 157 height 8
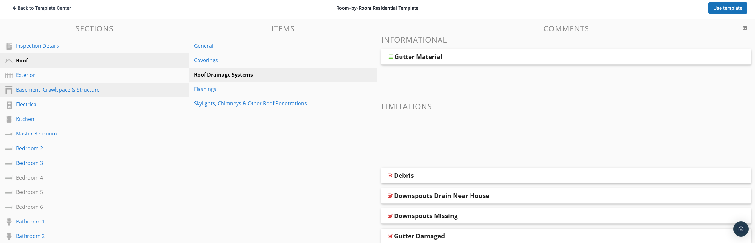
click at [60, 89] on div "Basement, Crawlspace & Structure" at bounding box center [87, 90] width 143 height 8
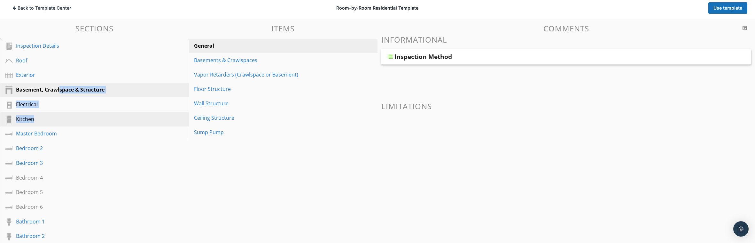
drag, startPoint x: 60, startPoint y: 89, endPoint x: 79, endPoint y: 113, distance: 31.2
click at [79, 113] on div "Inspection Details Roof Exterior Basement, Crawlspace & Structure Electrical Ki…" at bounding box center [94, 200] width 189 height 322
click at [80, 113] on link "Kitchen" at bounding box center [95, 119] width 187 height 15
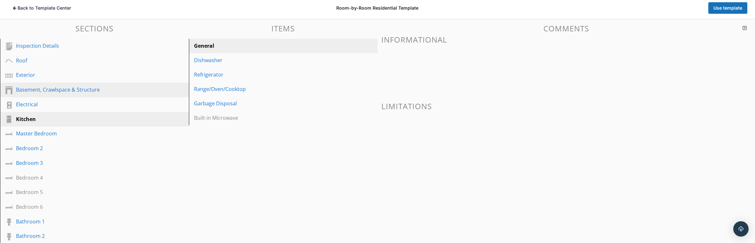
click at [55, 88] on div "Basement, Crawlspace & Structure" at bounding box center [87, 90] width 143 height 8
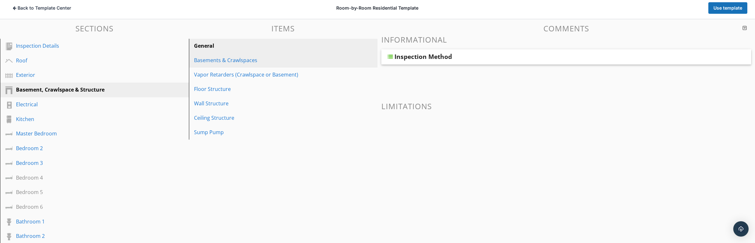
click at [231, 59] on div "Basements & Crawlspaces" at bounding box center [272, 60] width 157 height 8
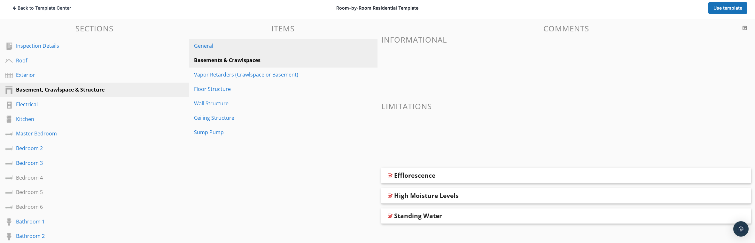
click at [226, 46] on div "General" at bounding box center [272, 46] width 157 height 8
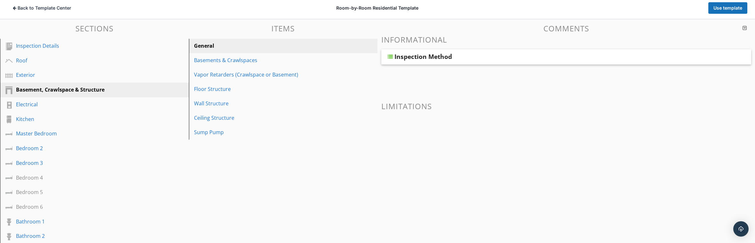
click at [389, 57] on div at bounding box center [390, 56] width 5 height 5
click at [282, 62] on div "Basements & Crawlspaces" at bounding box center [272, 60] width 157 height 8
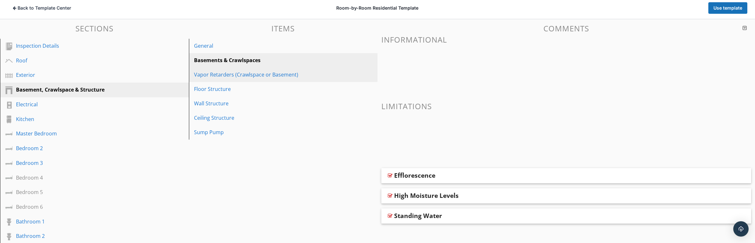
click at [326, 79] on link "Vapor Retarders (Crawlspace or Basement)" at bounding box center [284, 74] width 187 height 14
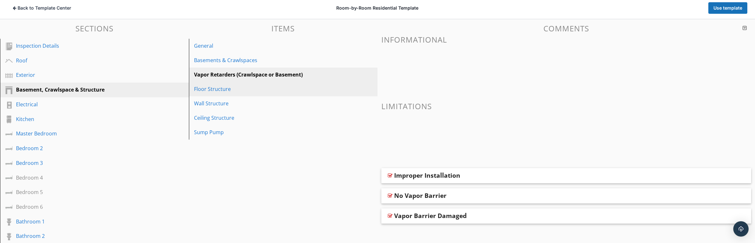
click at [316, 89] on div "Floor Structure" at bounding box center [272, 89] width 157 height 8
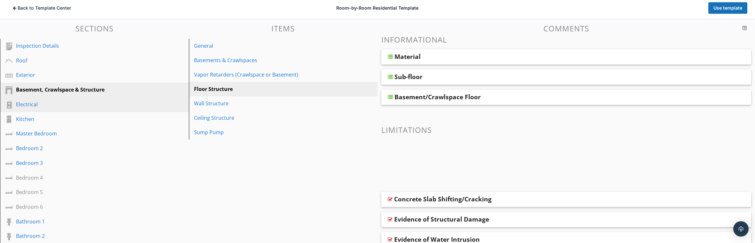
click at [145, 107] on div "Electrical" at bounding box center [87, 104] width 143 height 8
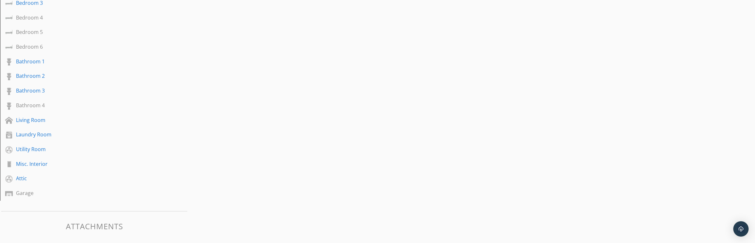
scroll to position [150, 0]
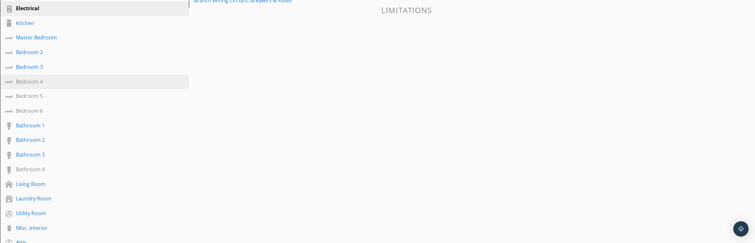
click at [137, 83] on div "Bedroom 4" at bounding box center [87, 82] width 143 height 8
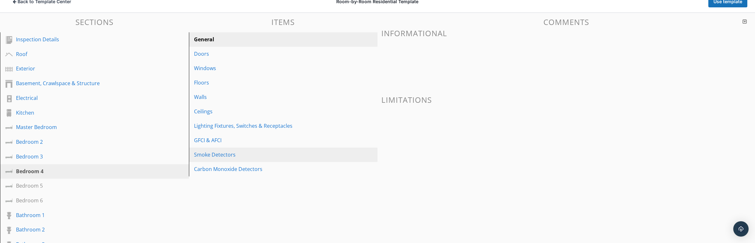
scroll to position [22, 0]
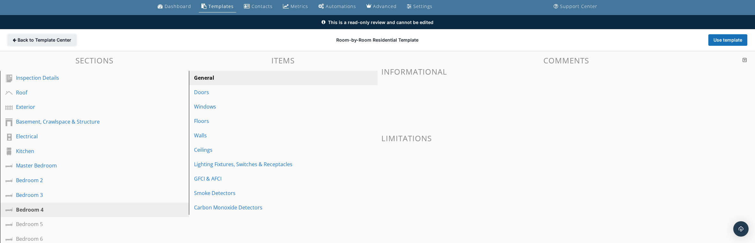
click at [69, 37] on span "Back to Template Center" at bounding box center [45, 40] width 54 height 6
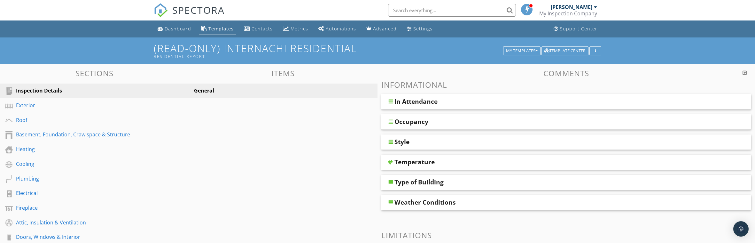
scroll to position [37, 0]
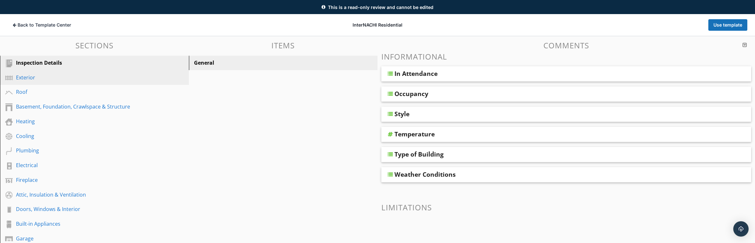
click at [86, 77] on div "Exterior" at bounding box center [87, 78] width 143 height 8
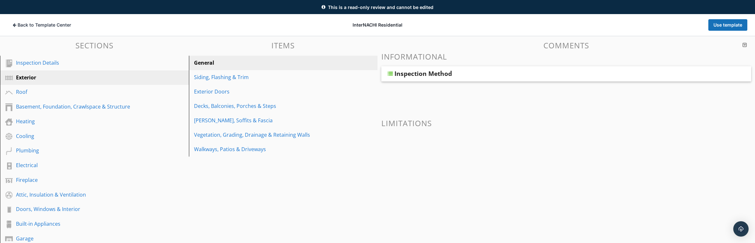
click at [421, 75] on div "Inspection Method" at bounding box center [424, 74] width 58 height 8
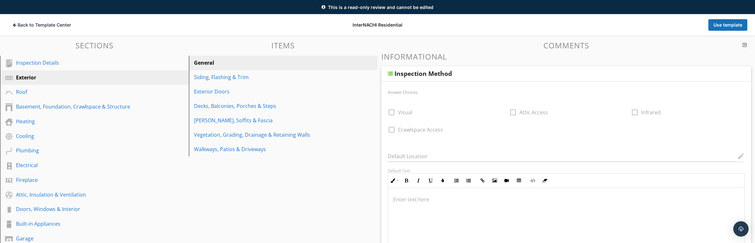
click at [394, 74] on div "Inspection Method" at bounding box center [567, 73] width 370 height 15
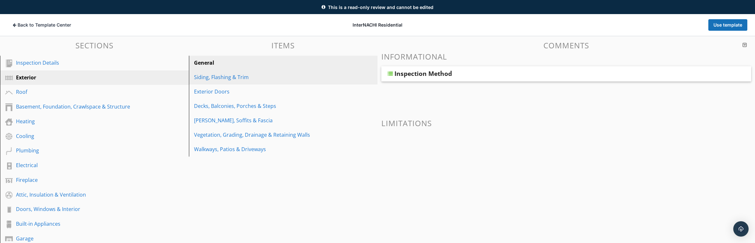
click at [319, 73] on link "Siding, Flashing & Trim" at bounding box center [284, 77] width 187 height 14
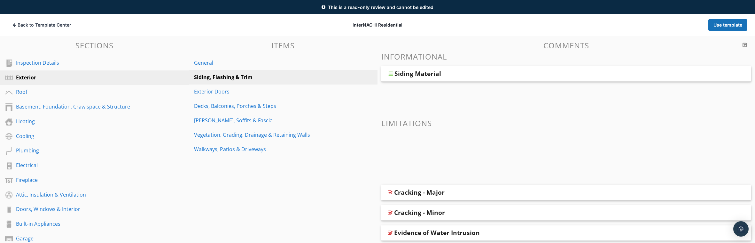
click at [393, 75] on div "Siding Material" at bounding box center [567, 73] width 370 height 15
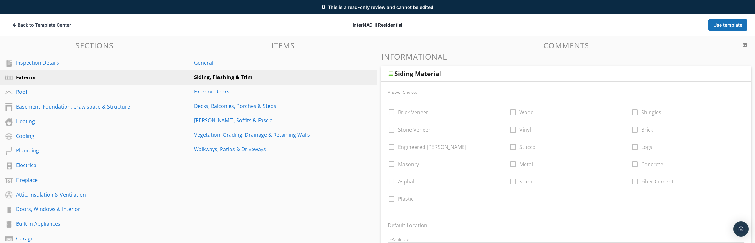
click at [393, 75] on div "Siding Material" at bounding box center [567, 73] width 370 height 15
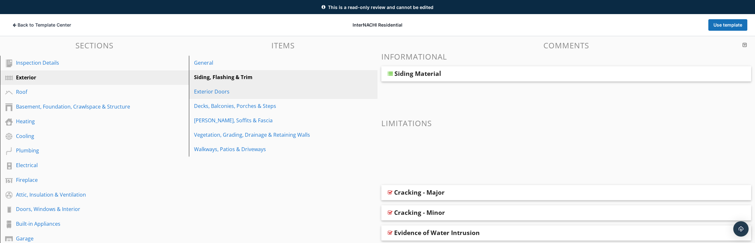
click at [238, 94] on div "Exterior Doors" at bounding box center [272, 92] width 157 height 8
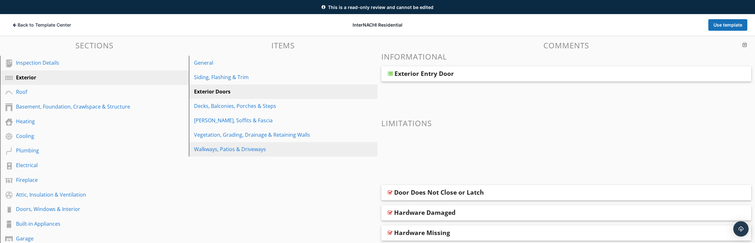
click at [285, 150] on div "Walkways, Patios & Driveways" at bounding box center [272, 149] width 157 height 8
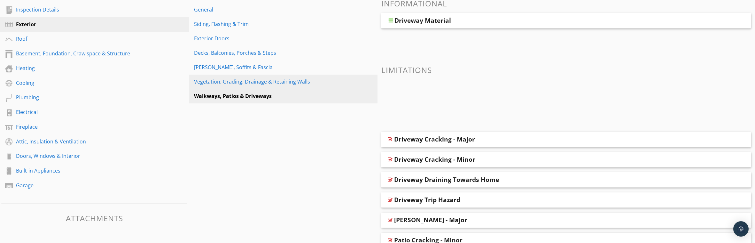
scroll to position [3, 0]
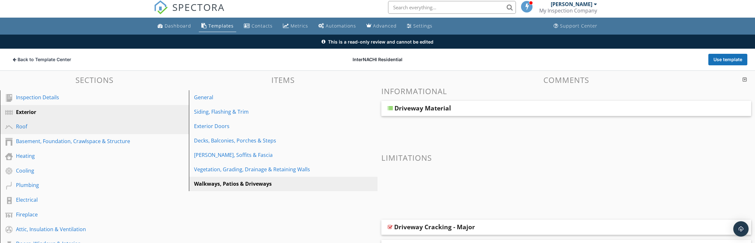
click at [69, 128] on div "Roof" at bounding box center [87, 126] width 143 height 8
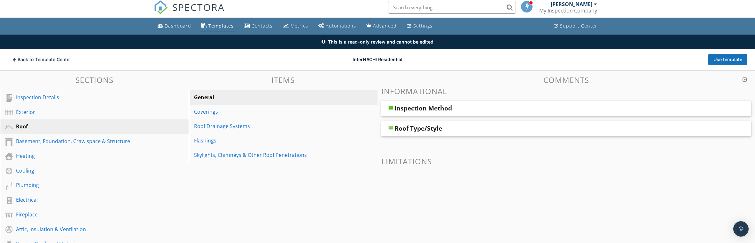
click at [465, 108] on div "Inspection Method" at bounding box center [529, 108] width 268 height 8
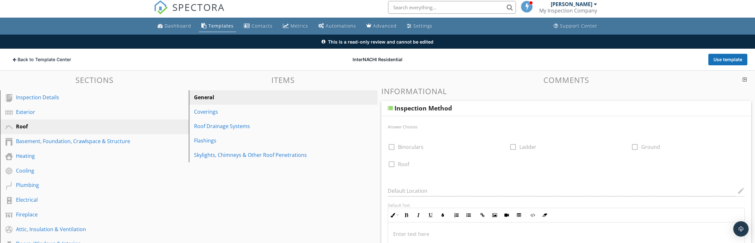
click at [465, 108] on div "Inspection Method" at bounding box center [529, 108] width 268 height 8
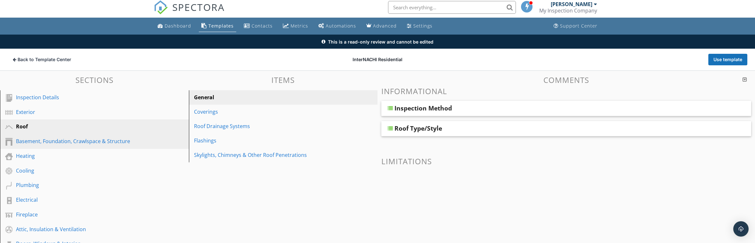
click at [30, 142] on div "Basement, Foundation, Crawlspace & Structure" at bounding box center [87, 141] width 143 height 8
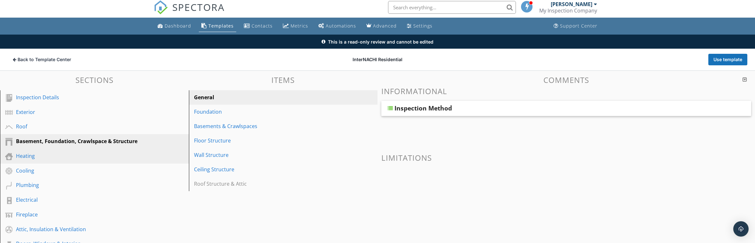
click at [27, 154] on div "Heating" at bounding box center [87, 156] width 143 height 8
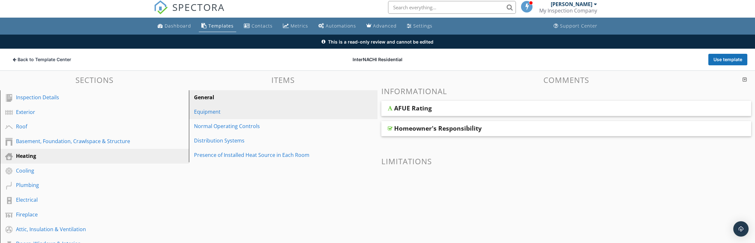
click at [211, 110] on div "Equipment" at bounding box center [272, 112] width 157 height 8
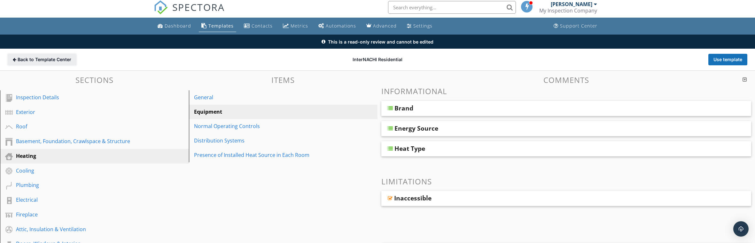
click at [38, 59] on span "Back to Template Center" at bounding box center [45, 59] width 54 height 6
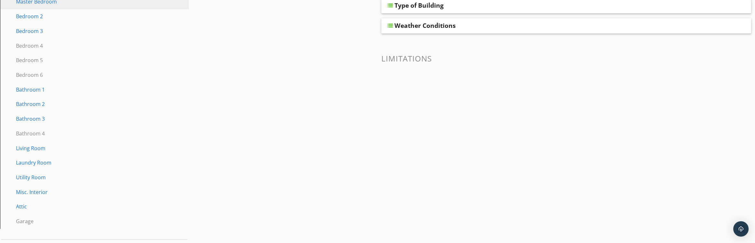
scroll to position [197, 0]
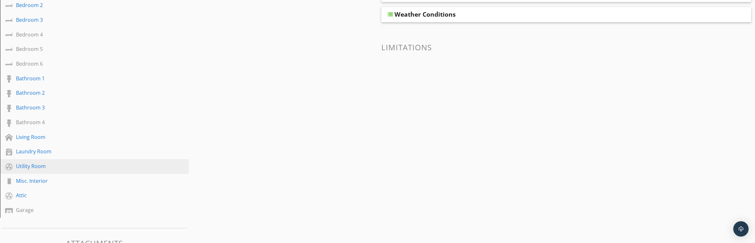
click at [25, 164] on div "Utility Room" at bounding box center [87, 166] width 143 height 8
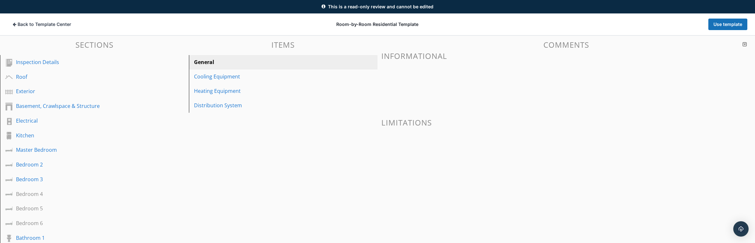
scroll to position [37, 0]
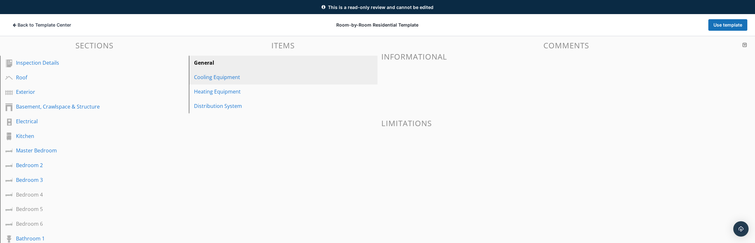
click at [224, 79] on div "Cooling Equipment" at bounding box center [272, 77] width 157 height 8
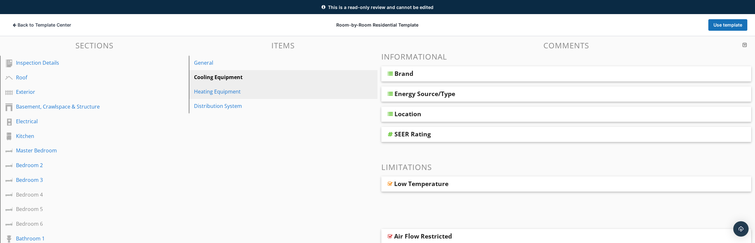
click at [223, 90] on div "Heating Equipment" at bounding box center [272, 92] width 157 height 8
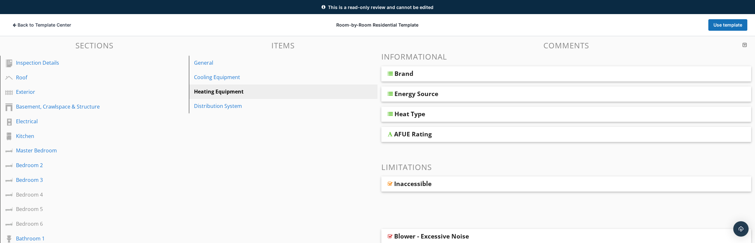
click at [386, 70] on div "Brand" at bounding box center [567, 73] width 370 height 15
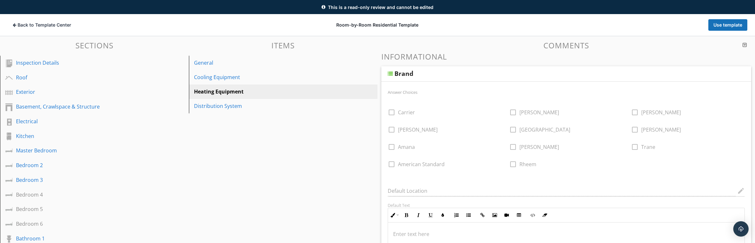
click at [388, 72] on div at bounding box center [390, 73] width 5 height 5
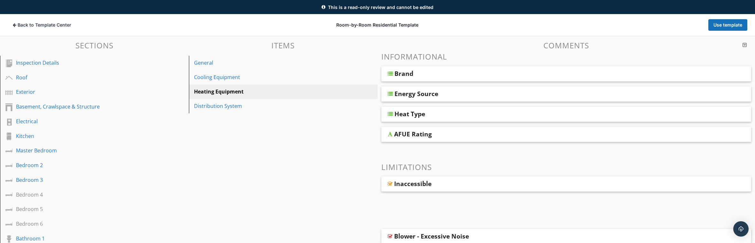
click at [386, 91] on div "Energy Source" at bounding box center [567, 93] width 370 height 15
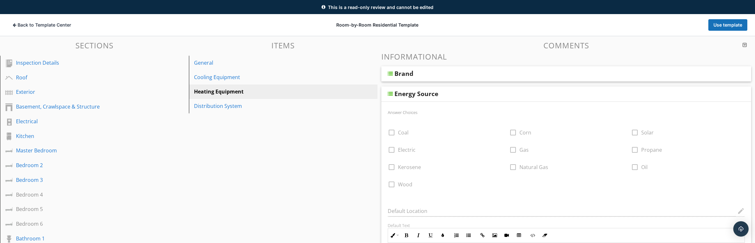
click at [388, 94] on div at bounding box center [390, 93] width 5 height 5
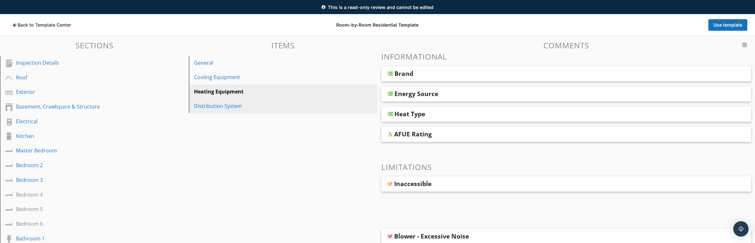
click at [242, 106] on div "Distribution System" at bounding box center [272, 106] width 157 height 8
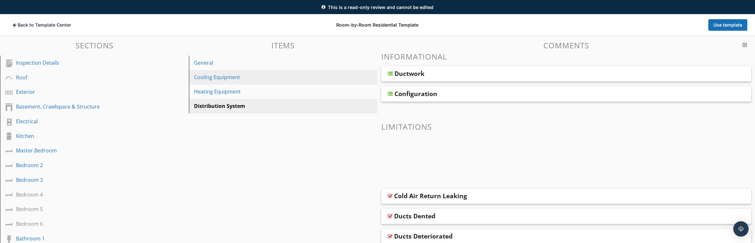
click at [242, 78] on div "Cooling Equipment" at bounding box center [272, 77] width 157 height 8
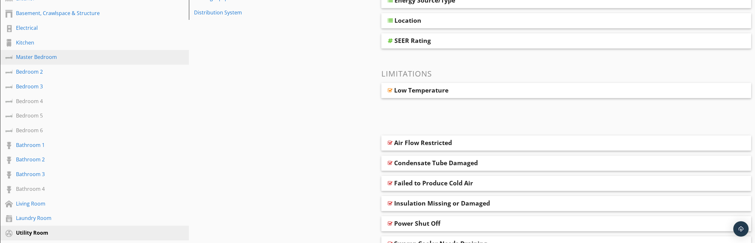
scroll to position [0, 0]
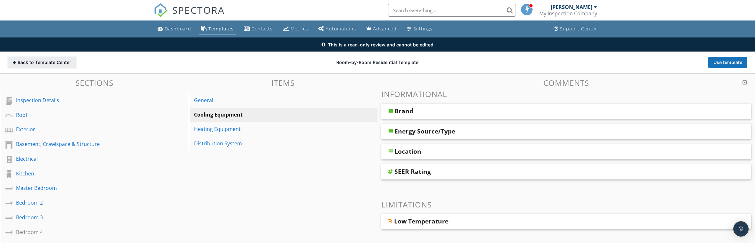
click at [47, 64] on span "Back to Template Center" at bounding box center [45, 62] width 54 height 6
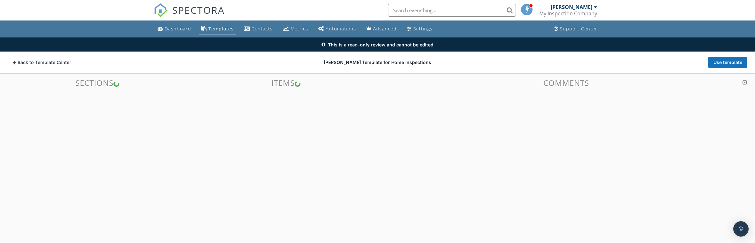
scroll to position [37, 0]
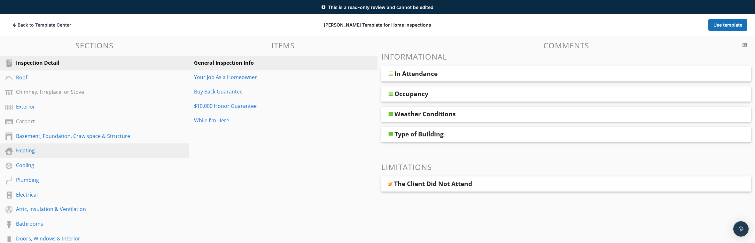
click at [108, 151] on div "Heating" at bounding box center [87, 150] width 143 height 8
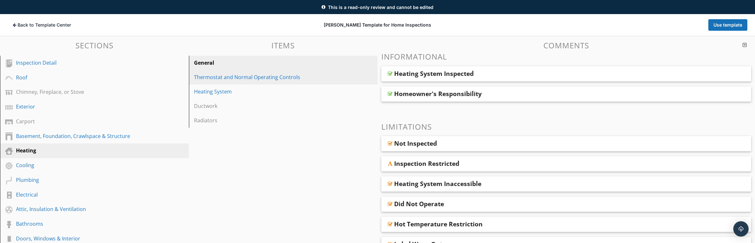
click at [217, 77] on div "Thermostat and Normal Operating Controls" at bounding box center [272, 77] width 157 height 8
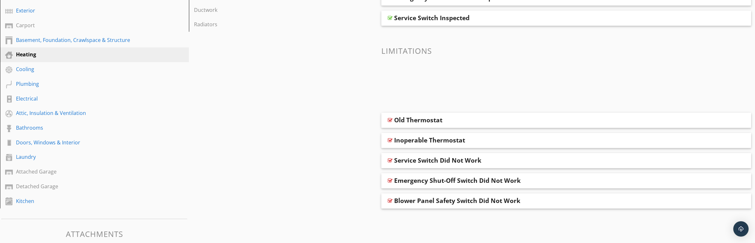
scroll to position [69, 0]
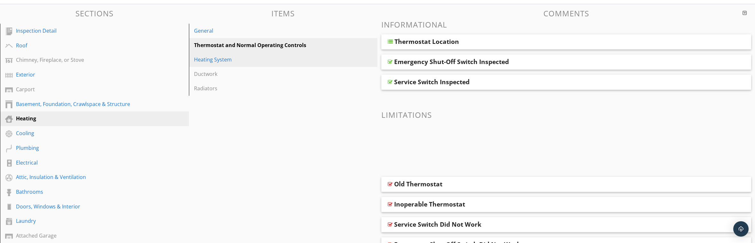
click at [218, 64] on link "Heating System" at bounding box center [284, 59] width 187 height 14
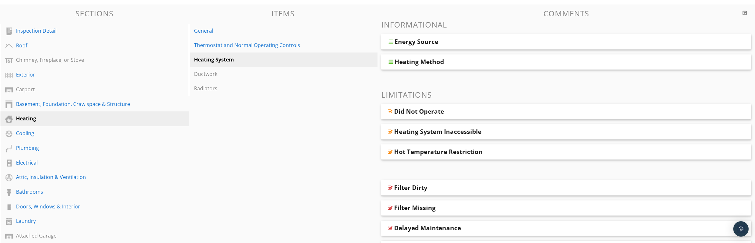
click at [389, 40] on div at bounding box center [390, 41] width 5 height 5
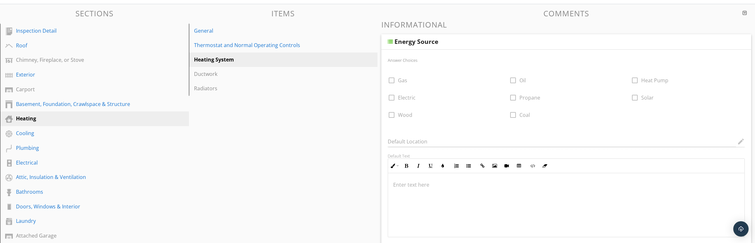
click at [389, 40] on div at bounding box center [390, 41] width 5 height 5
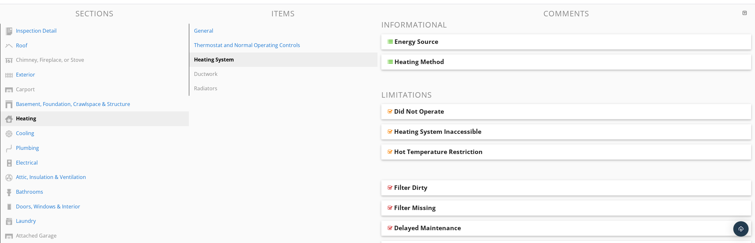
click at [389, 60] on div at bounding box center [390, 61] width 5 height 5
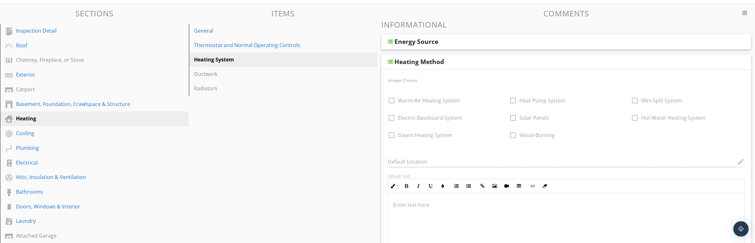
click at [389, 60] on div at bounding box center [390, 61] width 5 height 5
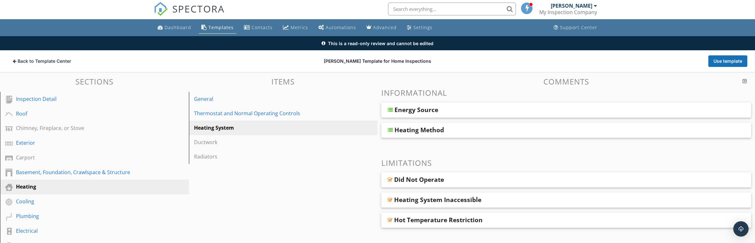
scroll to position [0, 0]
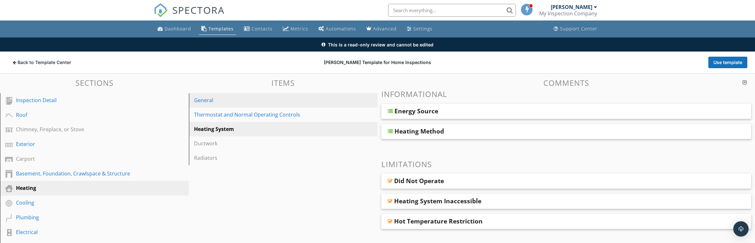
click at [205, 97] on div "General" at bounding box center [272, 100] width 157 height 8
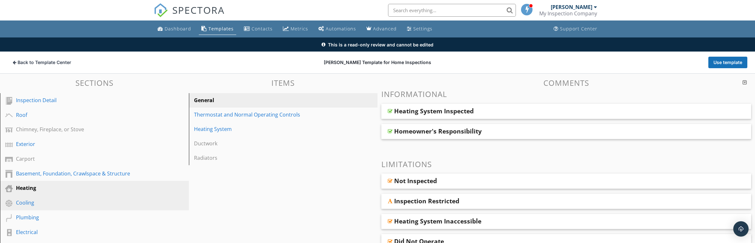
click at [67, 202] on div "Cooling" at bounding box center [87, 203] width 143 height 8
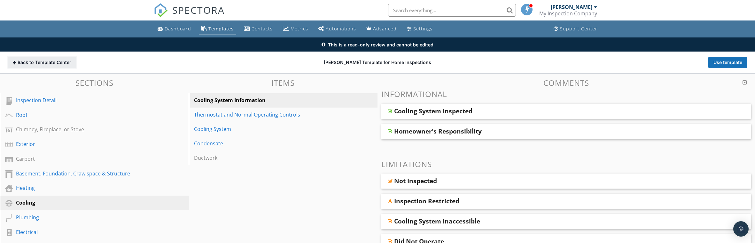
click at [50, 62] on span "Back to Template Center" at bounding box center [45, 62] width 54 height 6
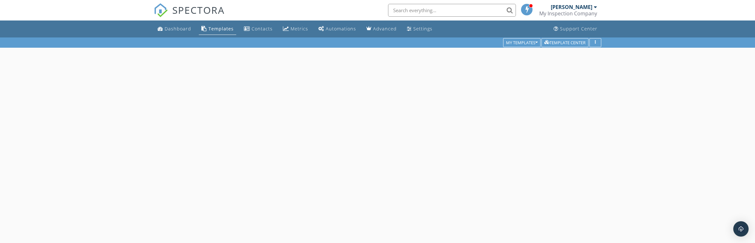
scroll to position [37, 0]
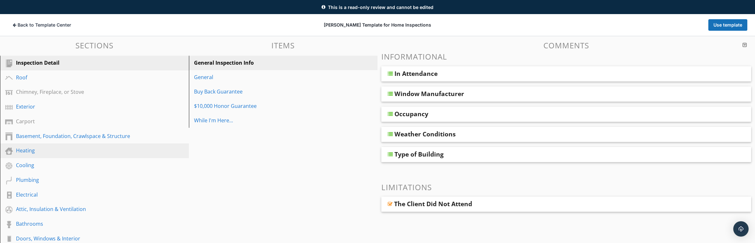
click at [74, 147] on div "Heating" at bounding box center [87, 150] width 143 height 8
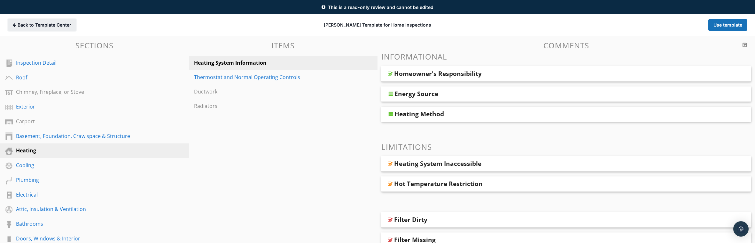
click at [15, 24] on icon at bounding box center [15, 25] width 4 height 4
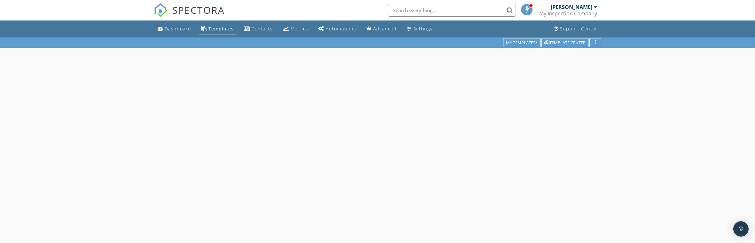
scroll to position [37, 0]
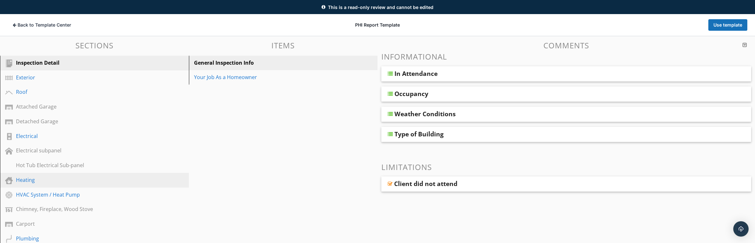
click at [16, 180] on link "Heating" at bounding box center [95, 180] width 187 height 15
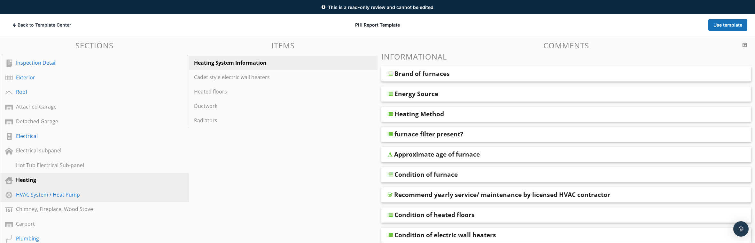
click at [34, 191] on div "HVAC System / Heat Pump" at bounding box center [87, 195] width 143 height 8
